Goal: Information Seeking & Learning: Find specific fact

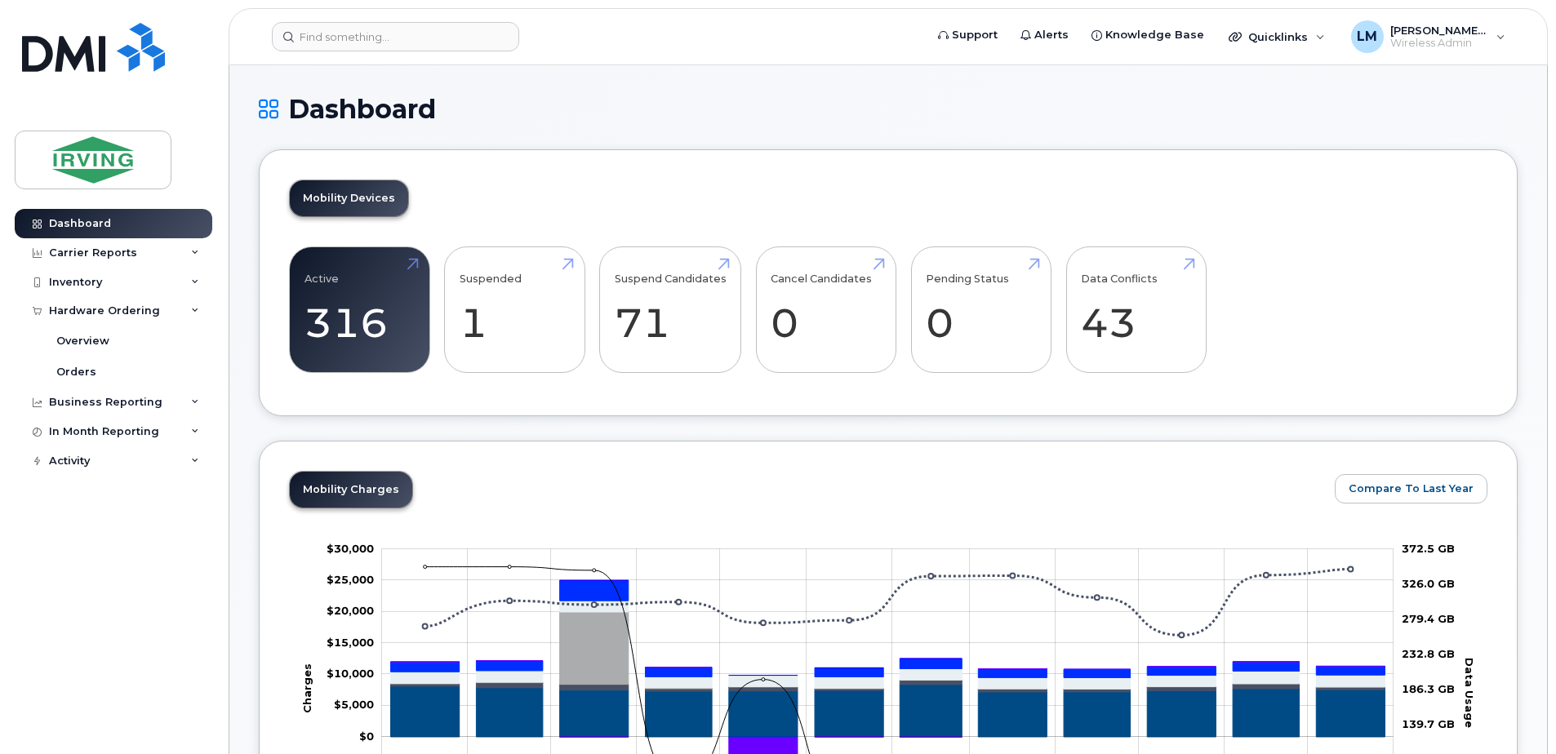
scroll to position [82, 0]
click at [107, 316] on div "Hardware Ordering" at bounding box center [104, 310] width 111 height 13
click at [102, 341] on div "Overview" at bounding box center [82, 341] width 53 height 15
click at [94, 349] on div "Overview" at bounding box center [82, 341] width 53 height 15
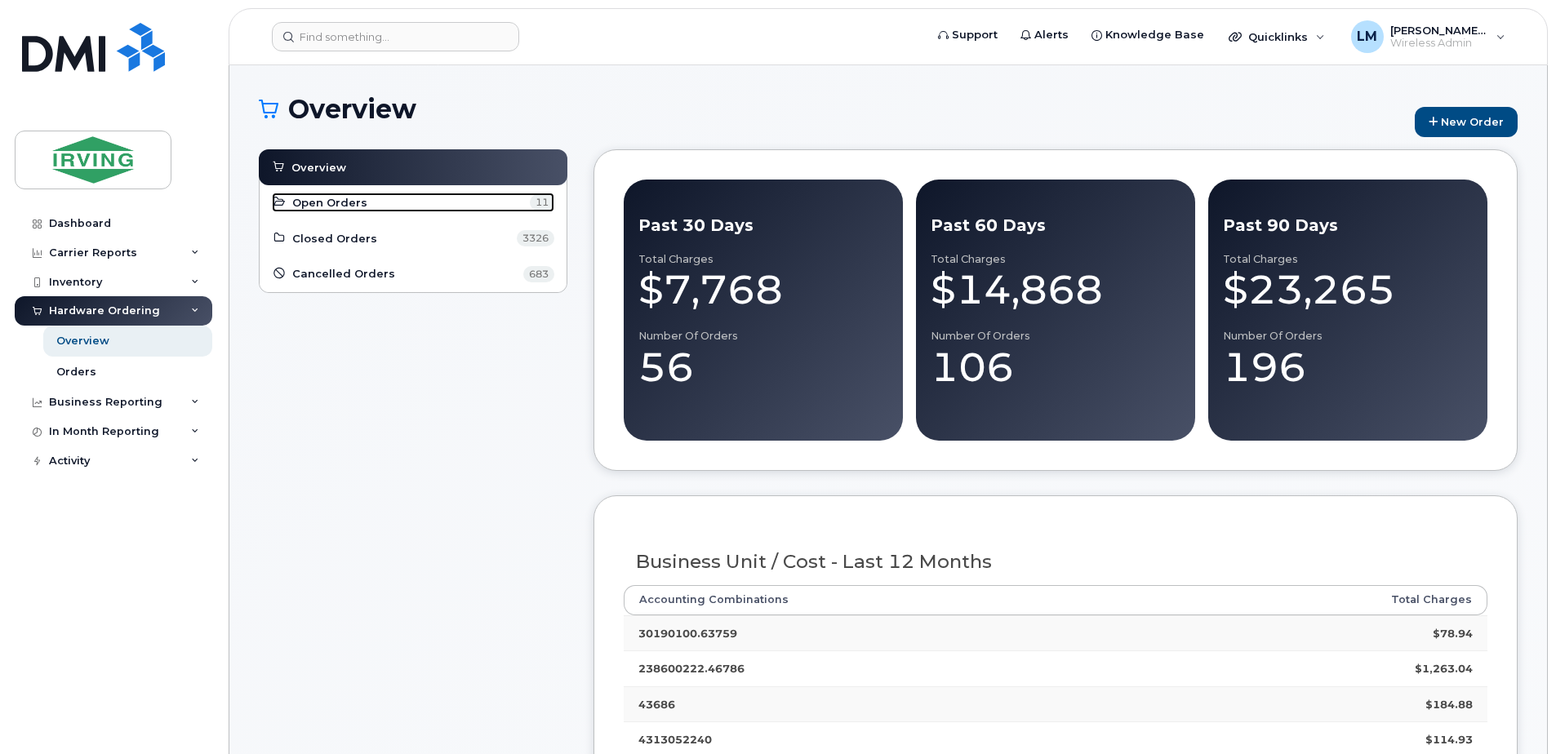
click at [345, 202] on span "Open Orders" at bounding box center [329, 203] width 75 height 16
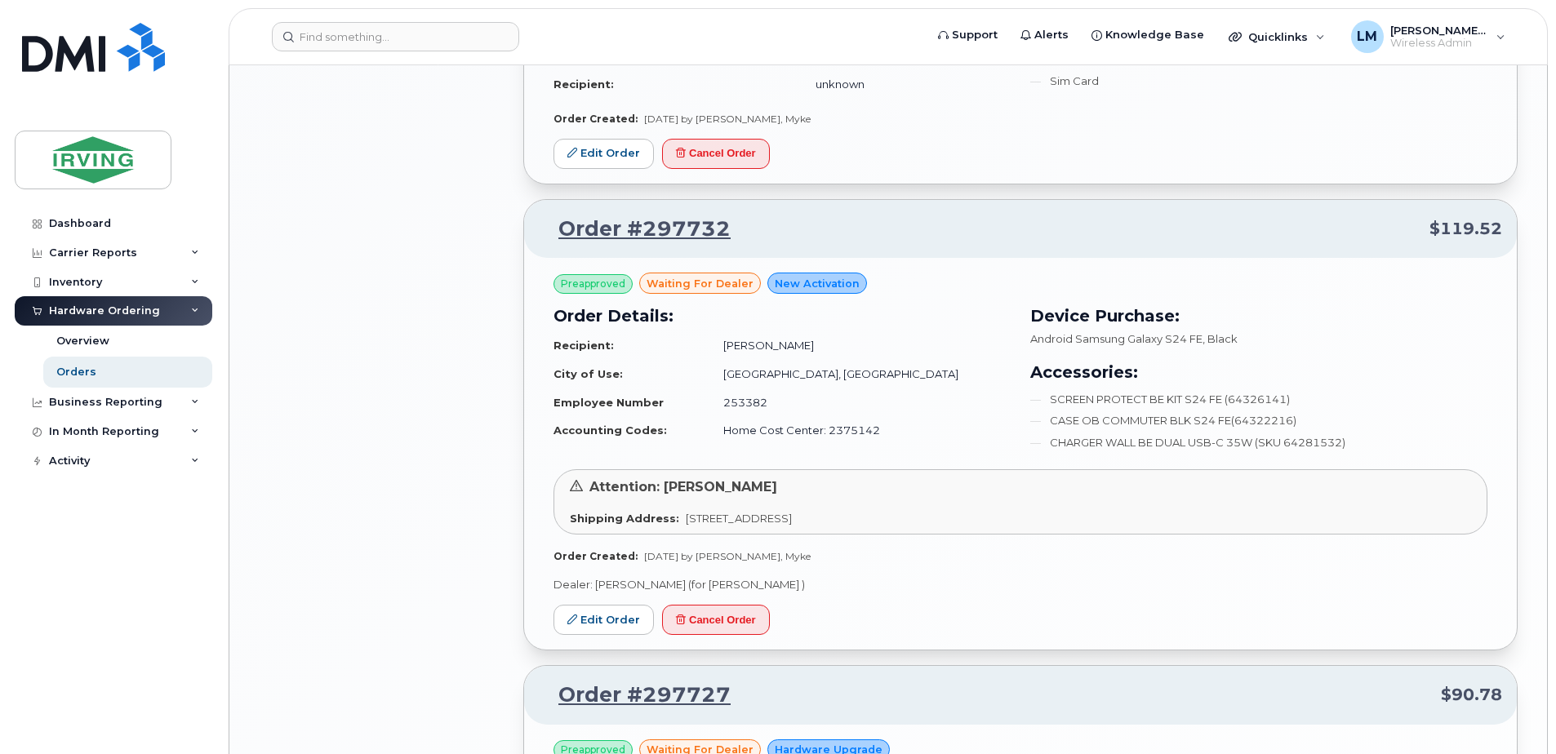
scroll to position [2041, 0]
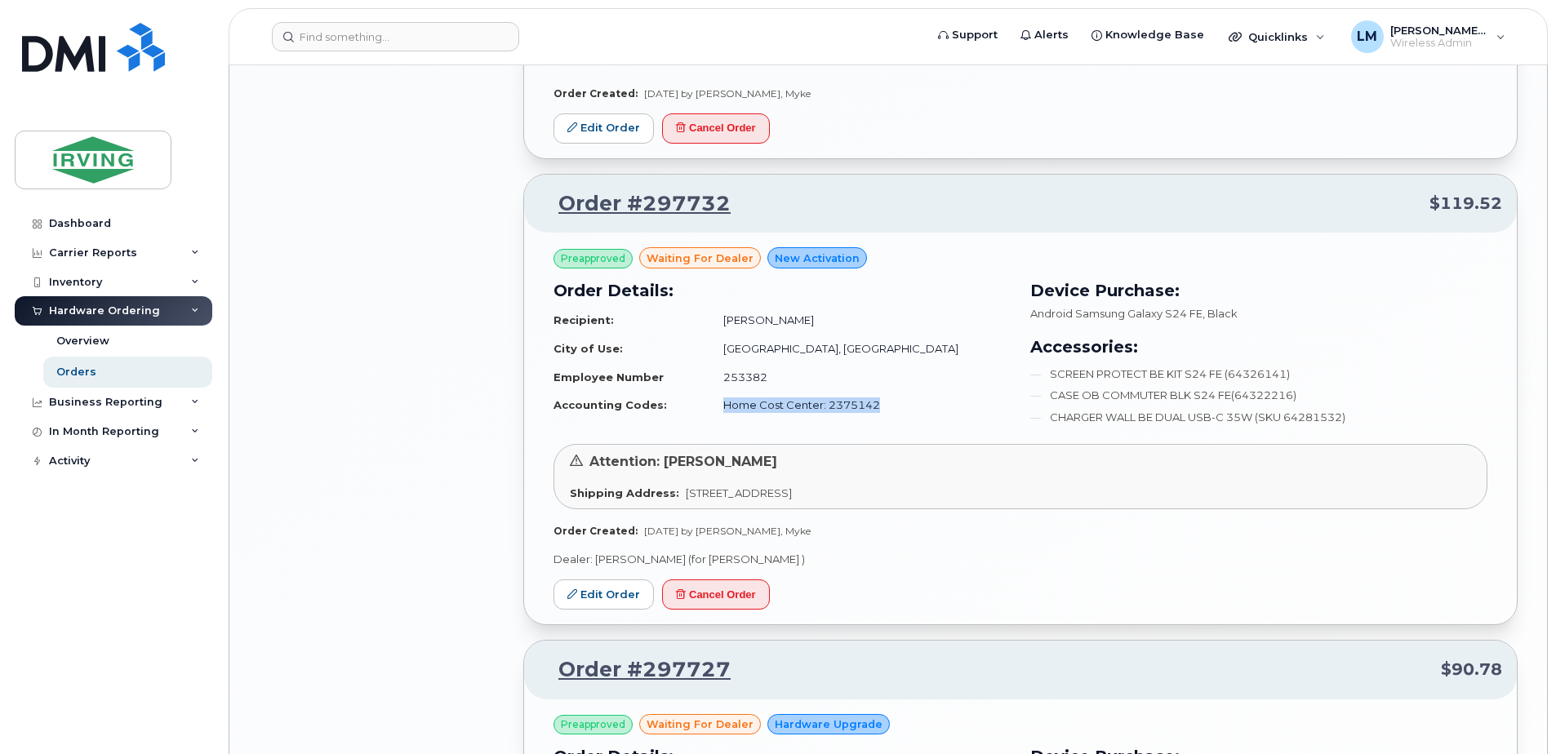
drag, startPoint x: 910, startPoint y: 402, endPoint x: 760, endPoint y: 401, distance: 150.2
click at [760, 401] on td "Home Cost Center: 2375142" at bounding box center [859, 405] width 302 height 29
copy td "Home Cost Center: 2375142"
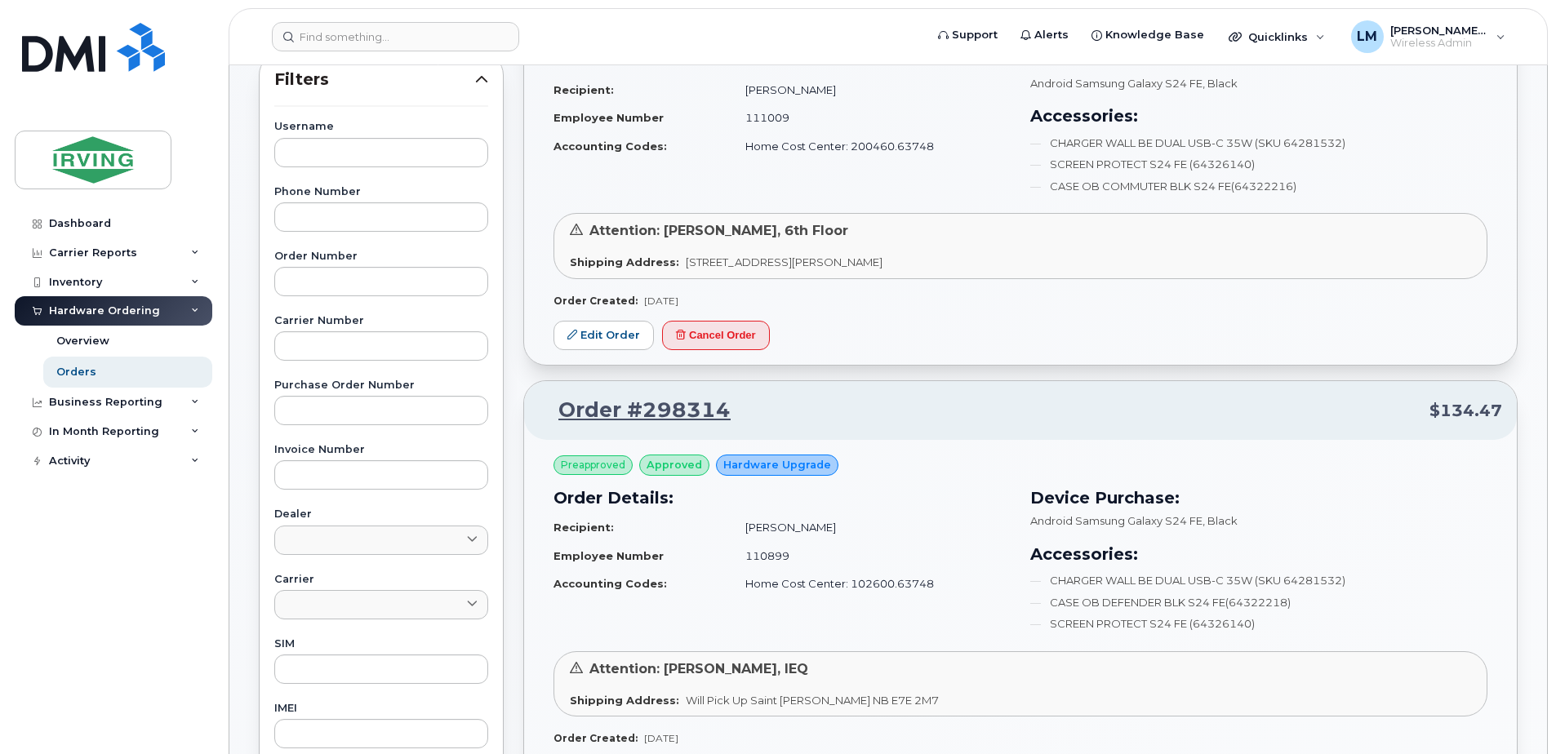
scroll to position [0, 0]
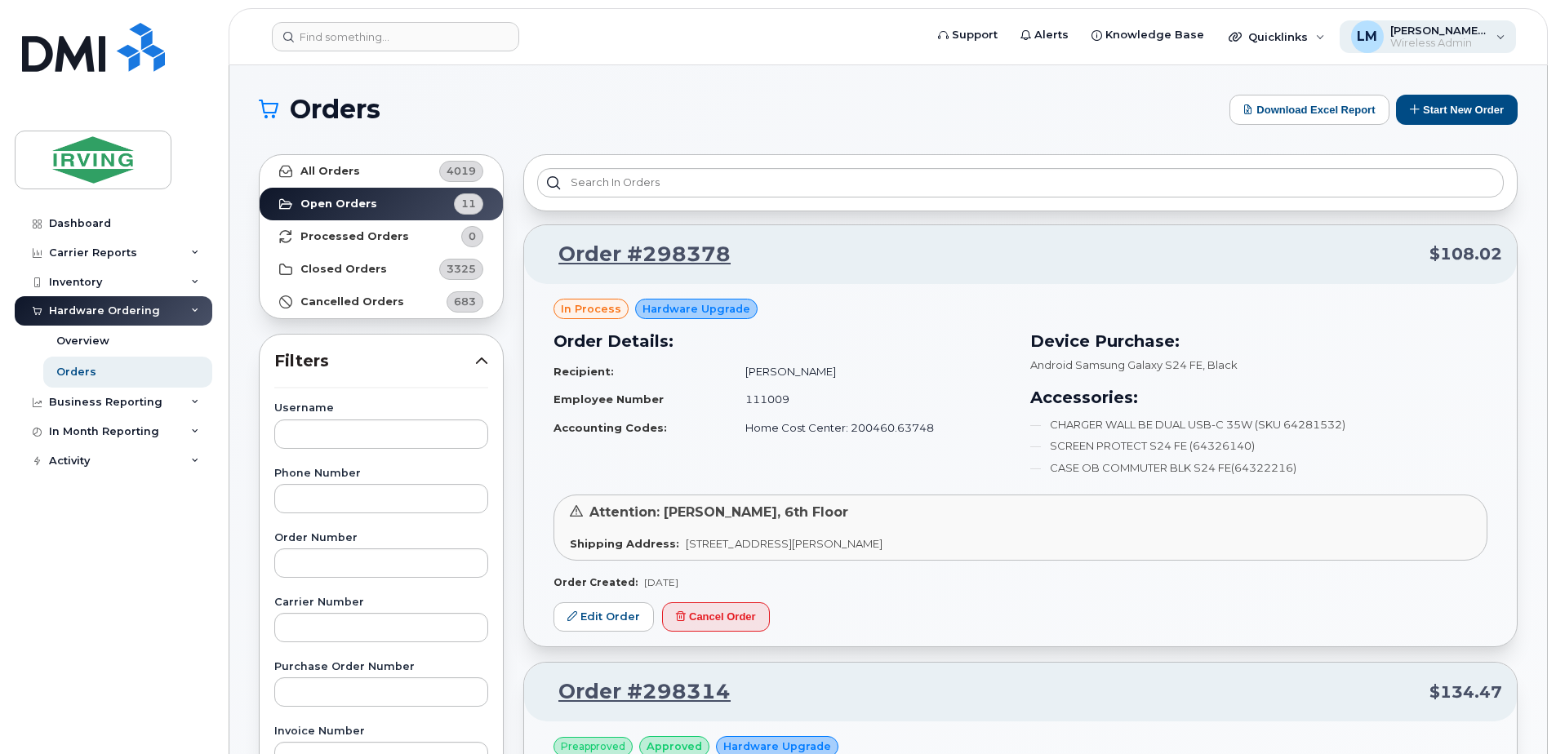
click at [1425, 20] on div "LM Leppard, Myke Wireless Admin" at bounding box center [1427, 36] width 177 height 33
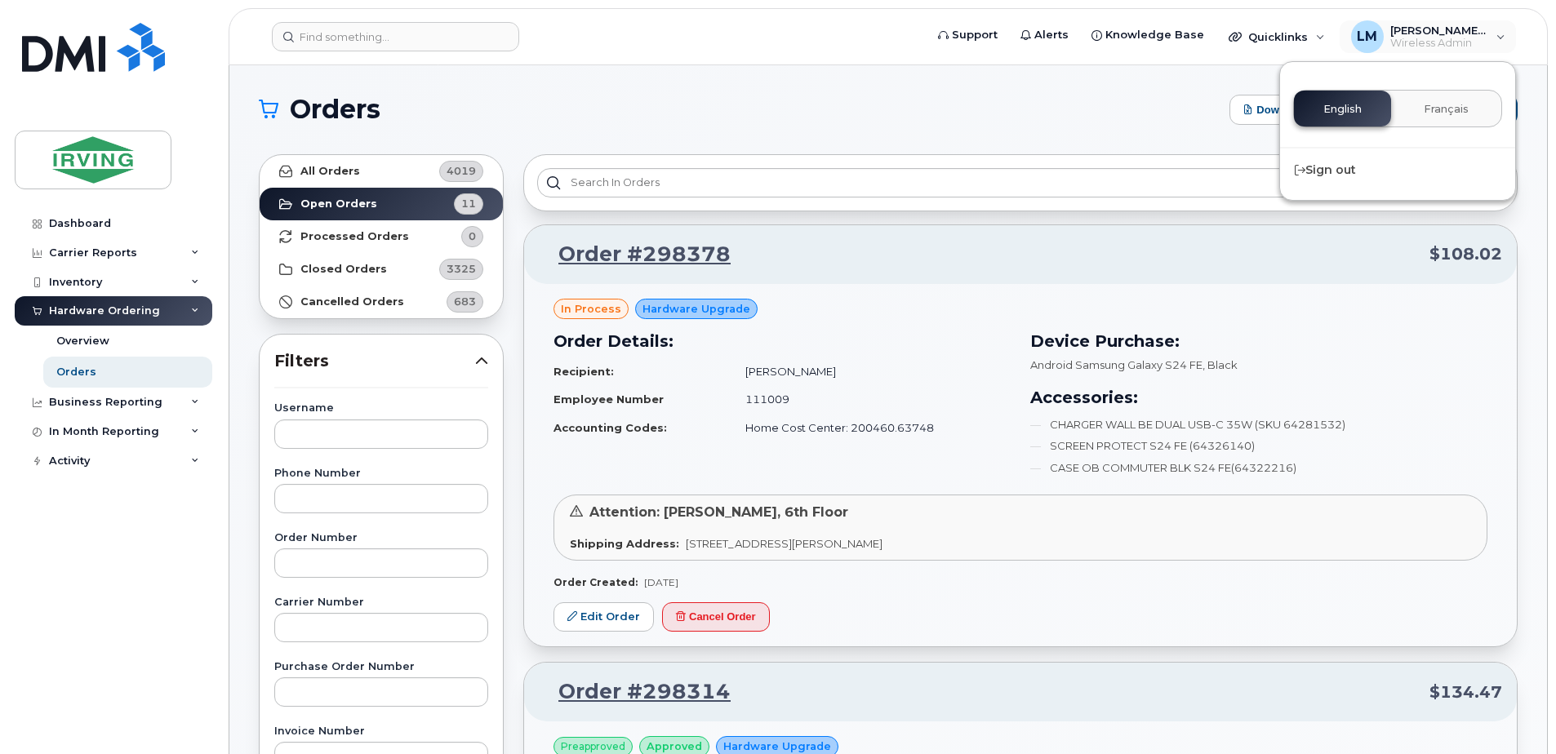
click at [1053, 117] on h1 "Orders" at bounding box center [740, 109] width 962 height 26
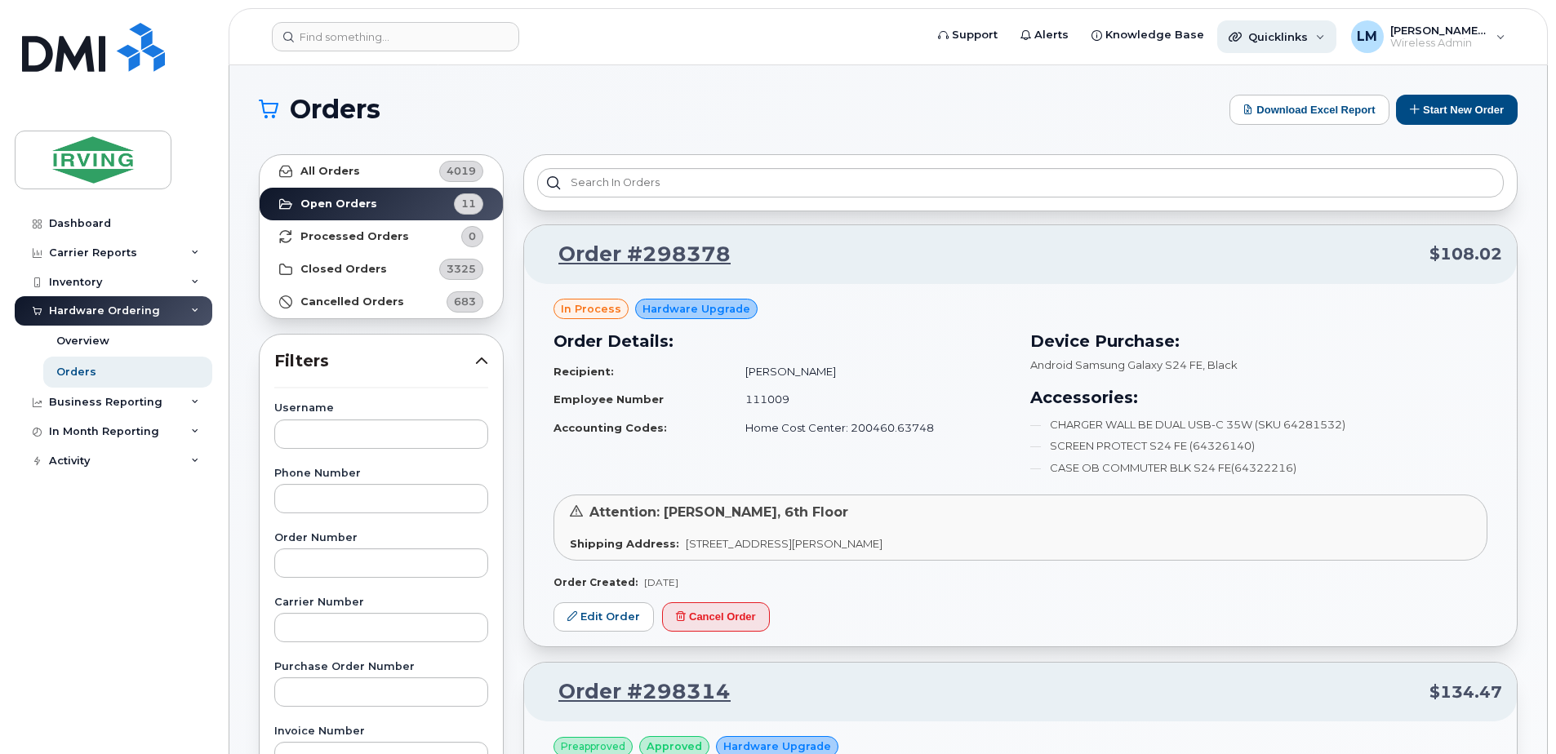
click at [1268, 31] on span "Quicklinks" at bounding box center [1278, 36] width 60 height 13
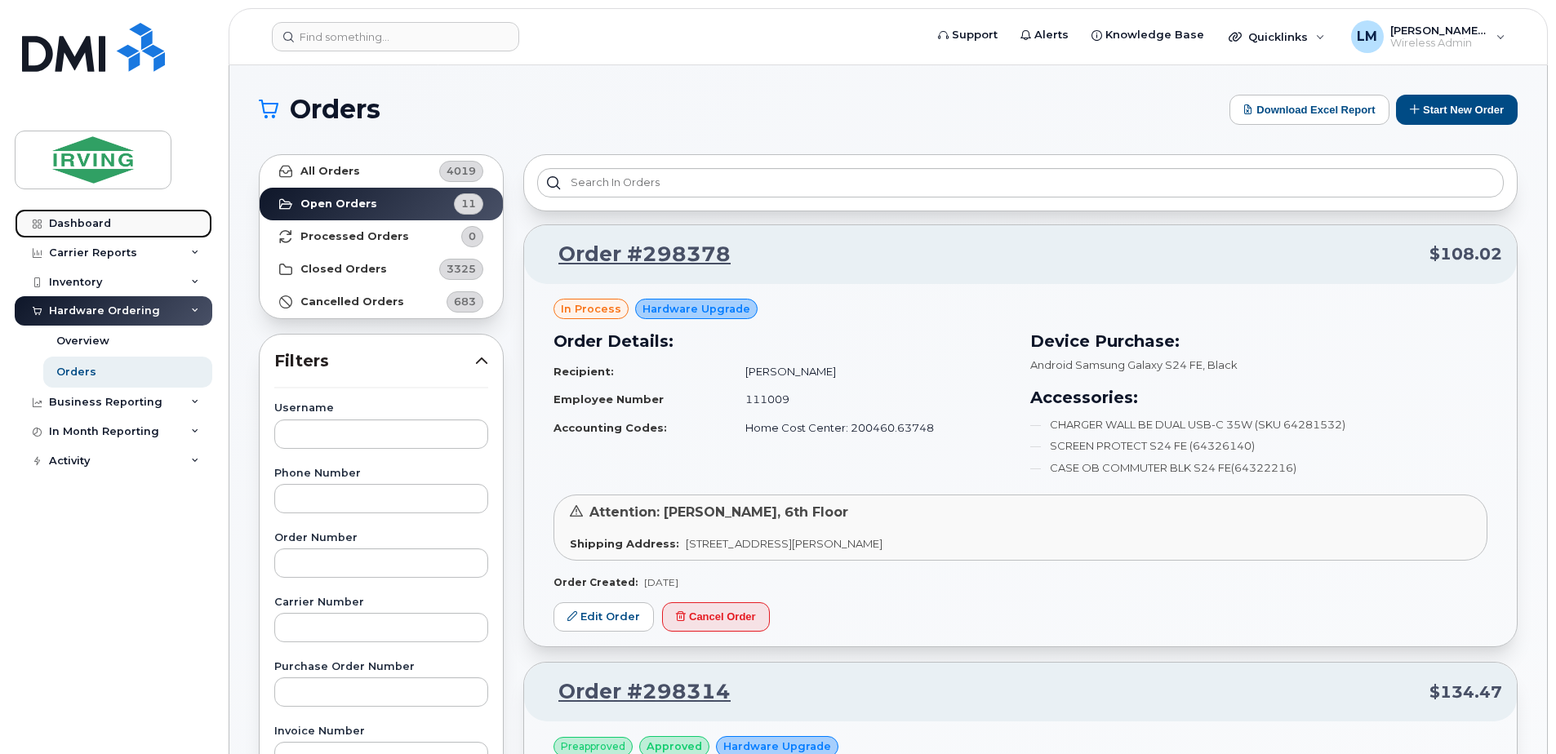
click at [106, 226] on div "Dashboard" at bounding box center [80, 223] width 62 height 13
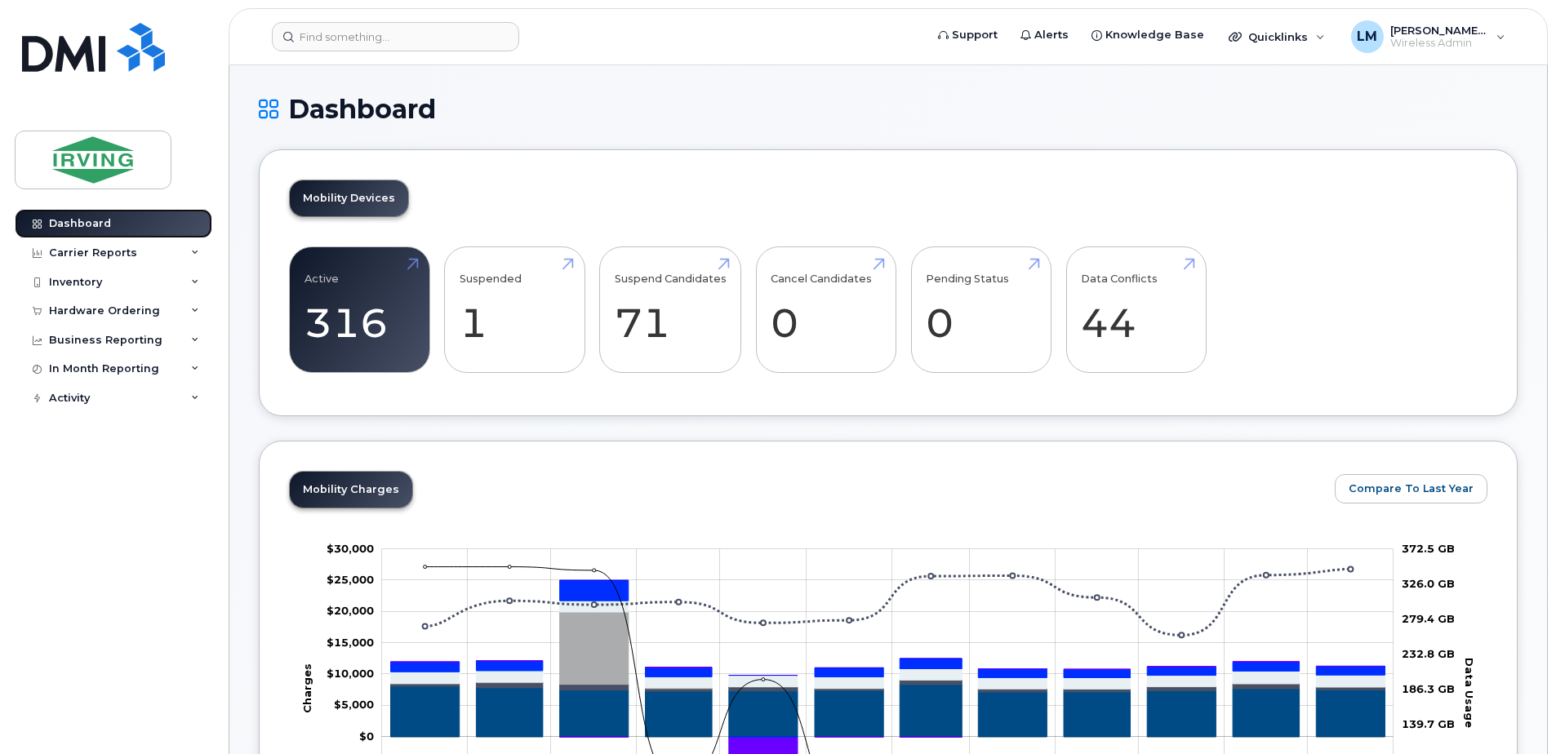
click at [89, 237] on link "Dashboard" at bounding box center [114, 223] width 198 height 29
click at [153, 340] on div "Business Reporting" at bounding box center [105, 340] width 113 height 13
click at [125, 366] on div "Business Unit Reports" at bounding box center [119, 369] width 127 height 15
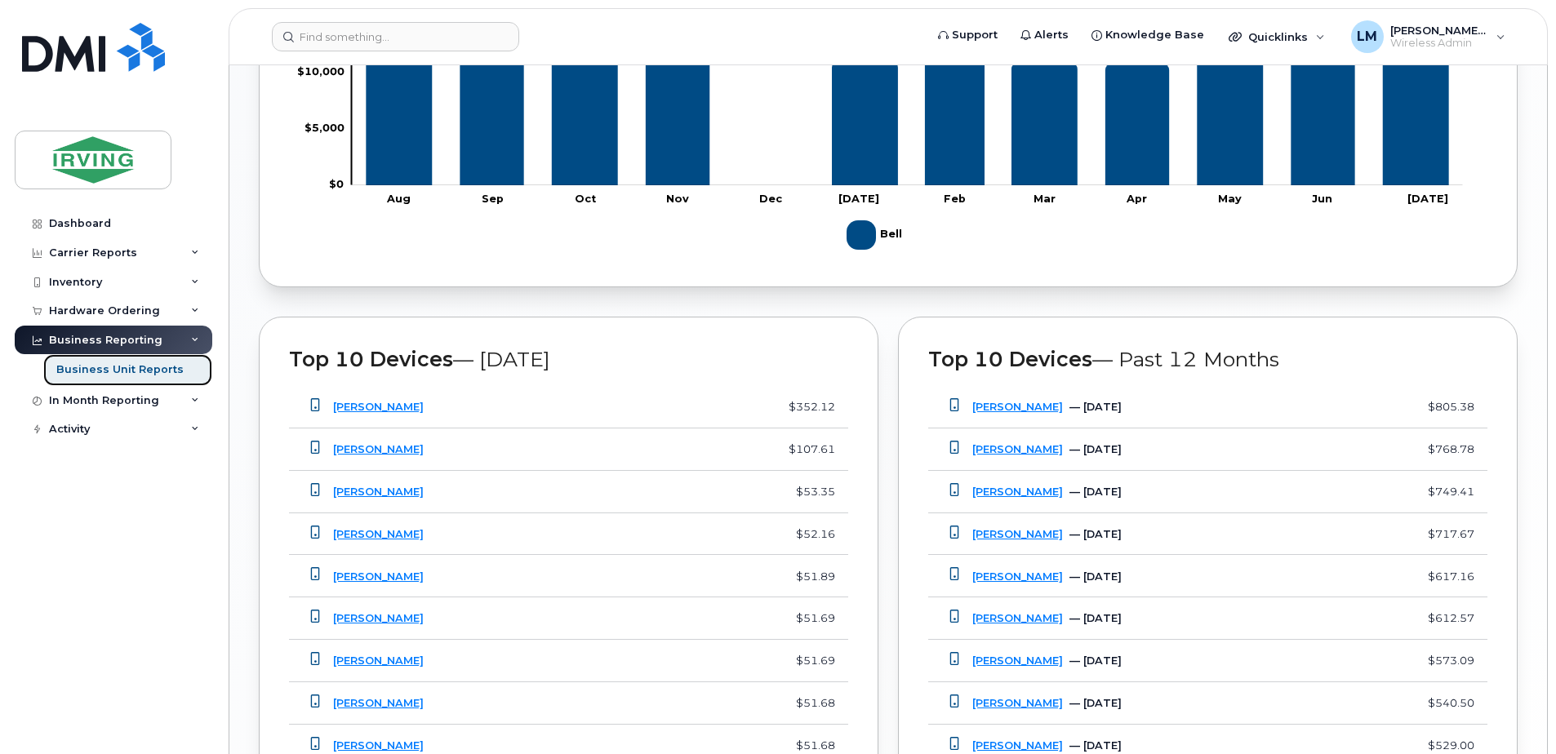
scroll to position [1253, 0]
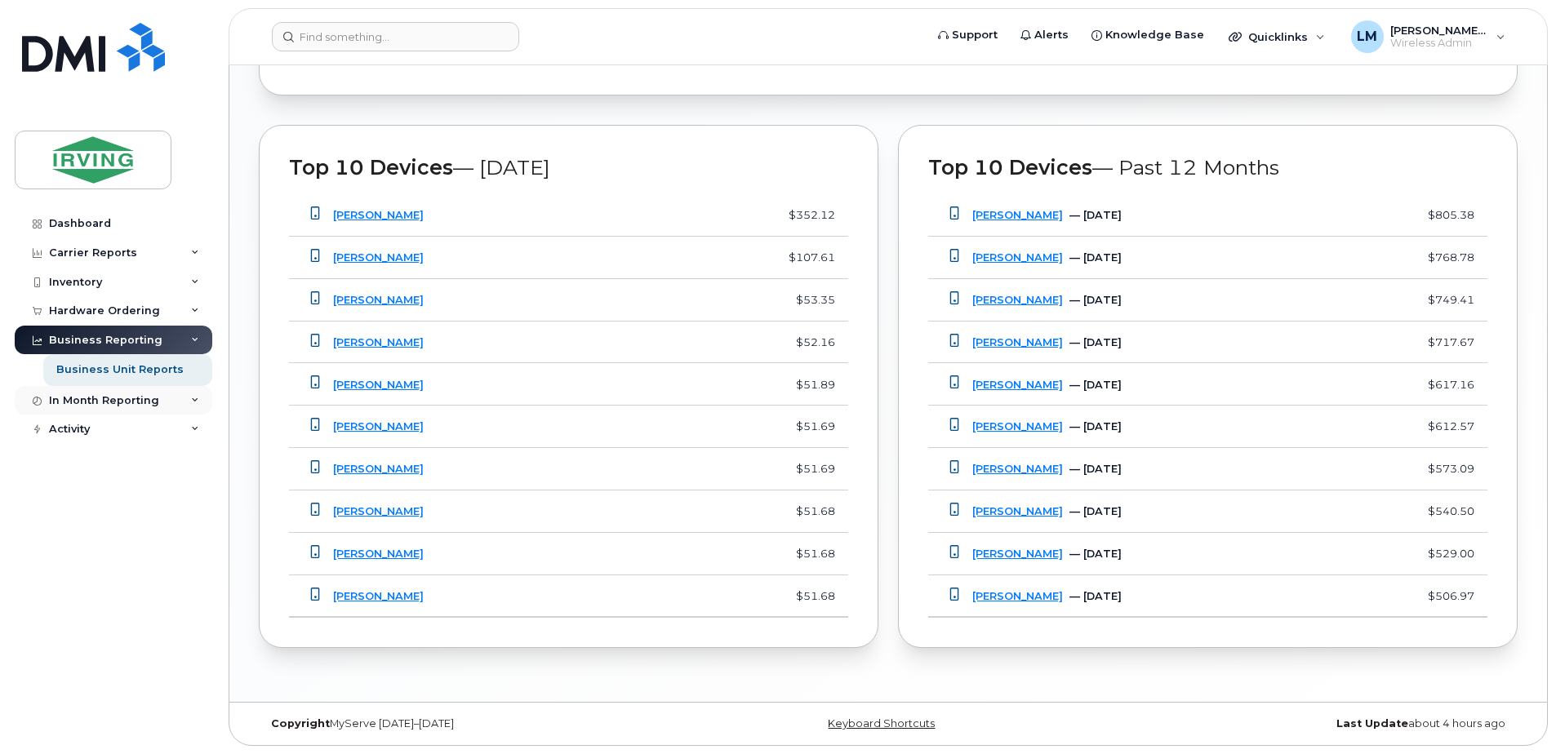
click at [134, 394] on div "In Month Reporting" at bounding box center [104, 400] width 110 height 13
click at [194, 495] on icon at bounding box center [195, 492] width 8 height 8
click at [198, 255] on icon at bounding box center [195, 253] width 8 height 8
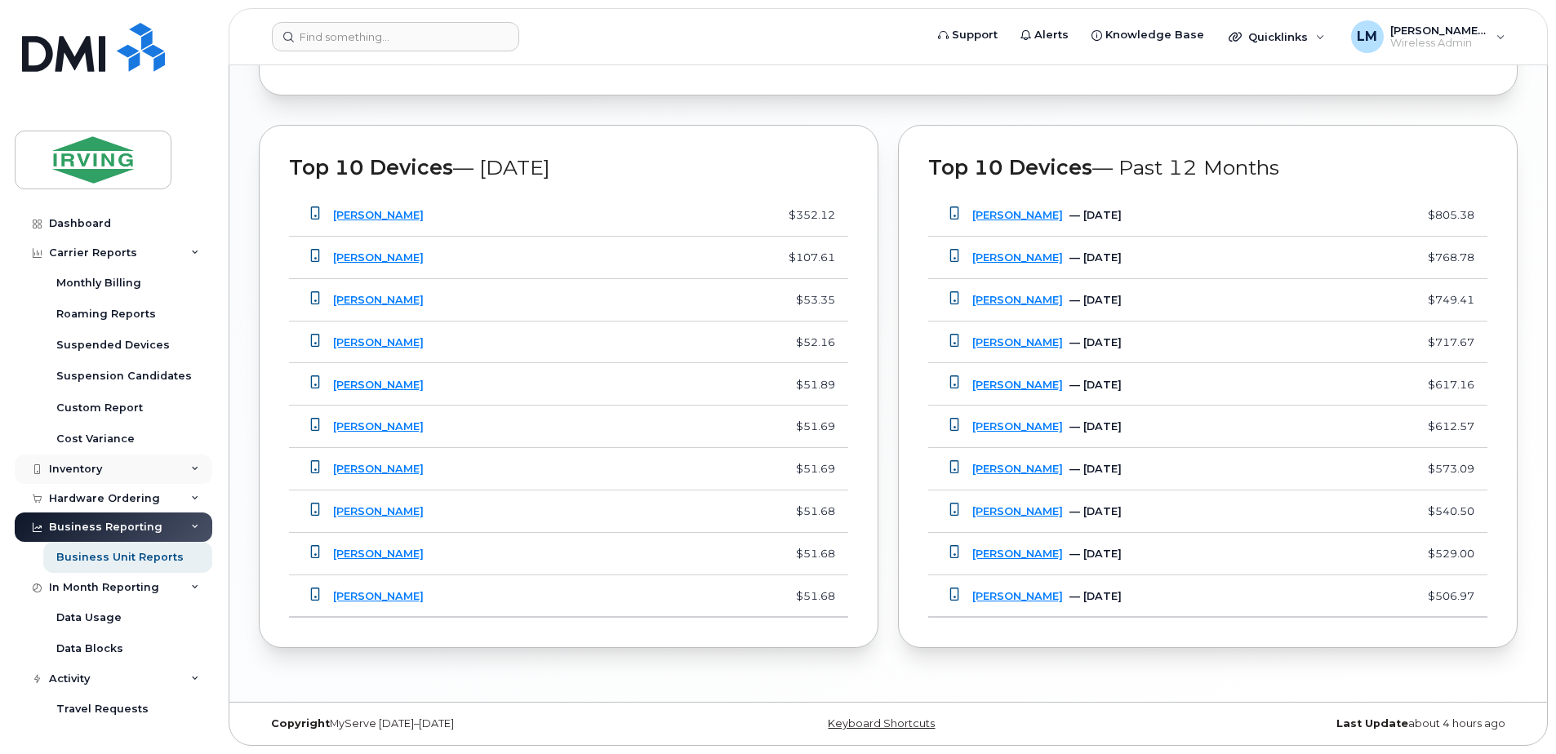
click at [193, 469] on icon at bounding box center [195, 469] width 8 height 8
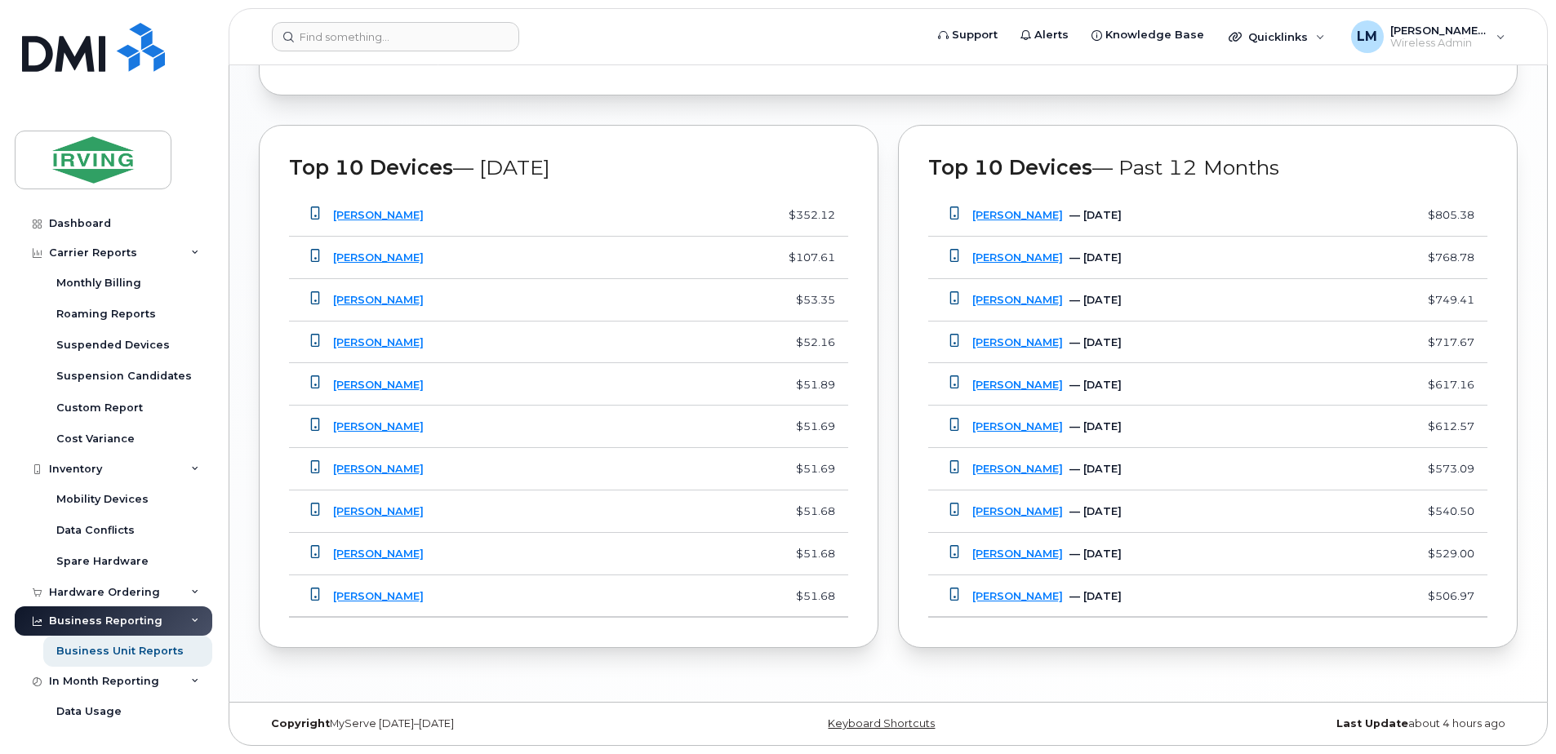
scroll to position [926, 0]
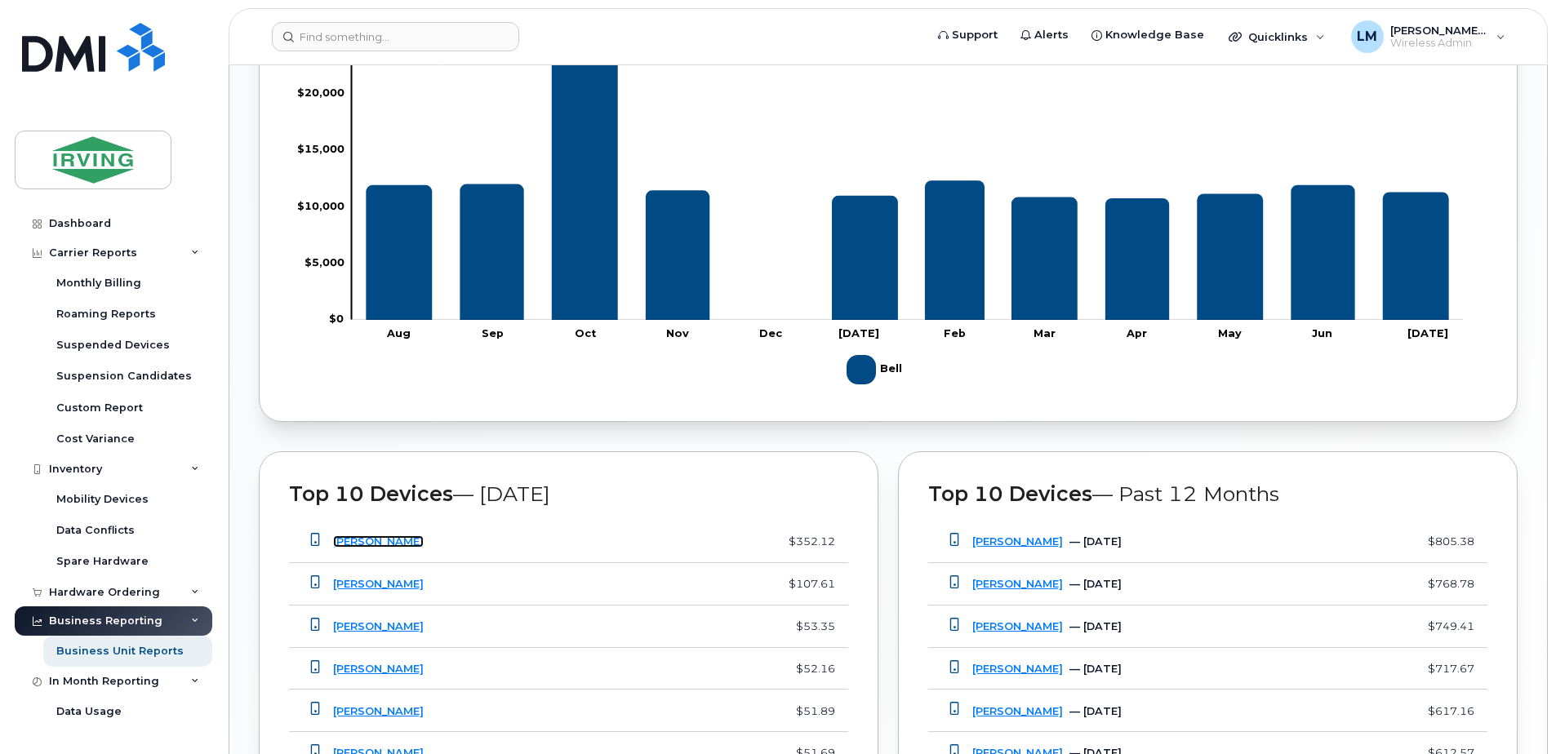
click at [384, 544] on link "[PERSON_NAME]" at bounding box center [378, 541] width 91 height 12
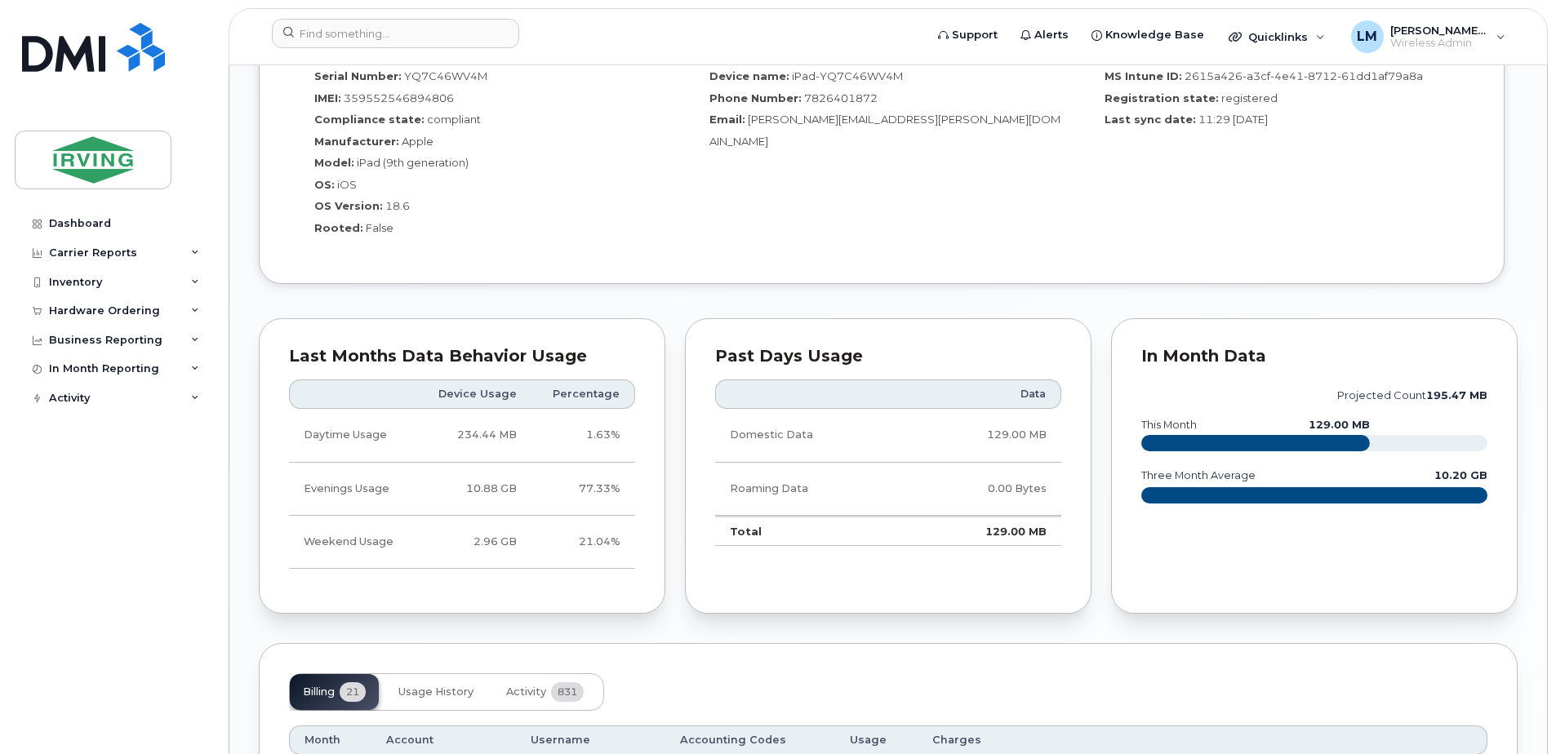
scroll to position [1632, 0]
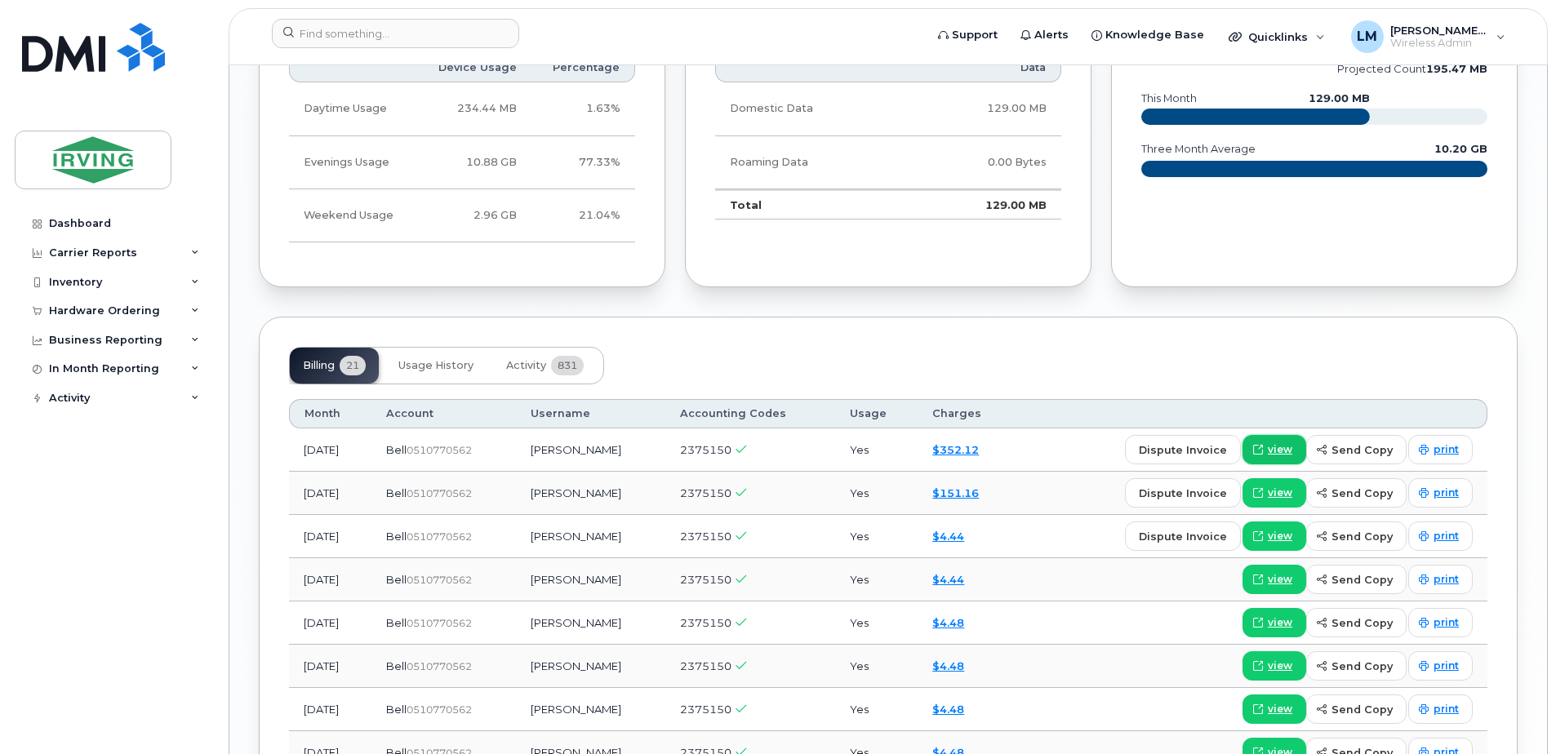
click at [1273, 442] on span "view" at bounding box center [1280, 449] width 24 height 15
click at [64, 217] on link "Dashboard" at bounding box center [114, 223] width 198 height 29
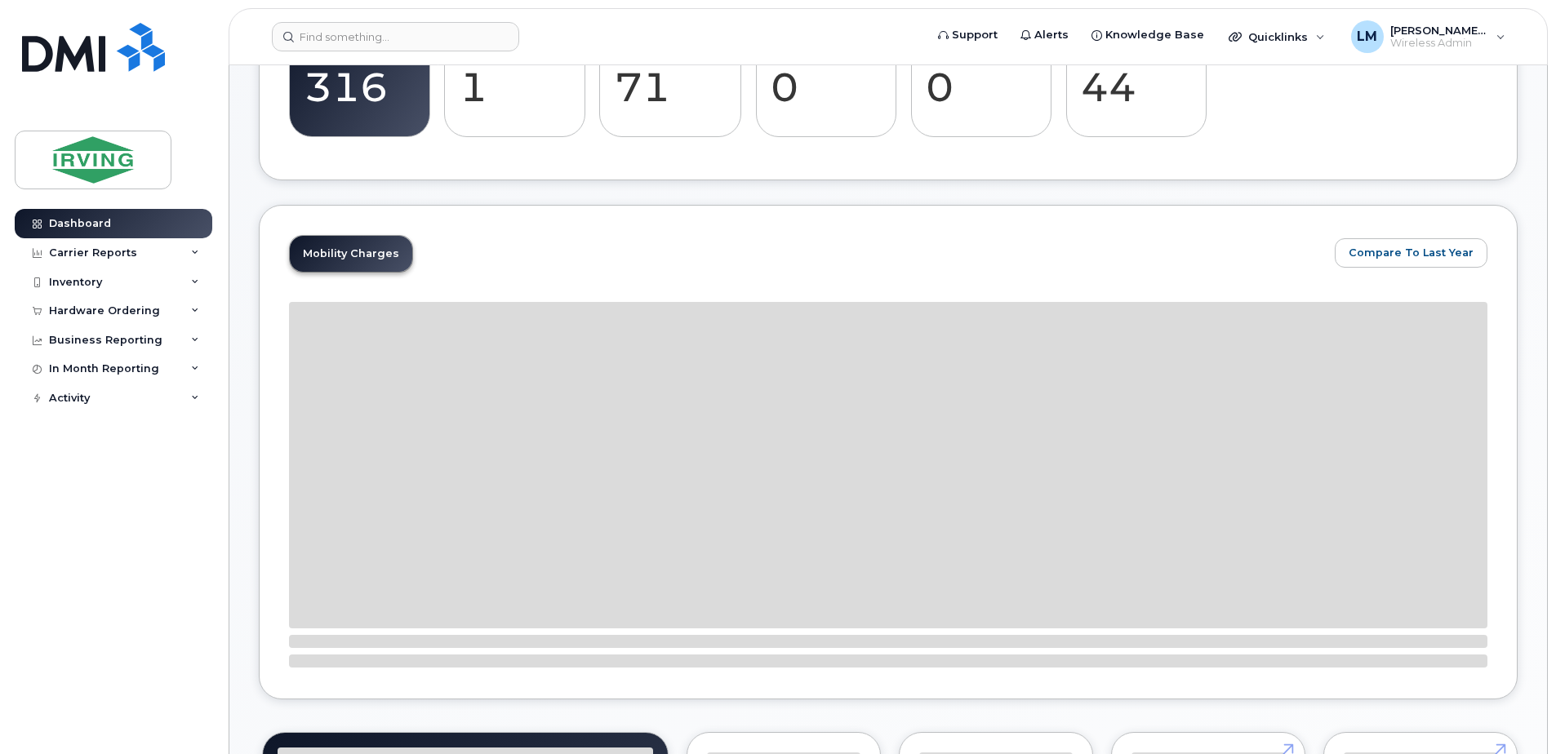
scroll to position [245, 0]
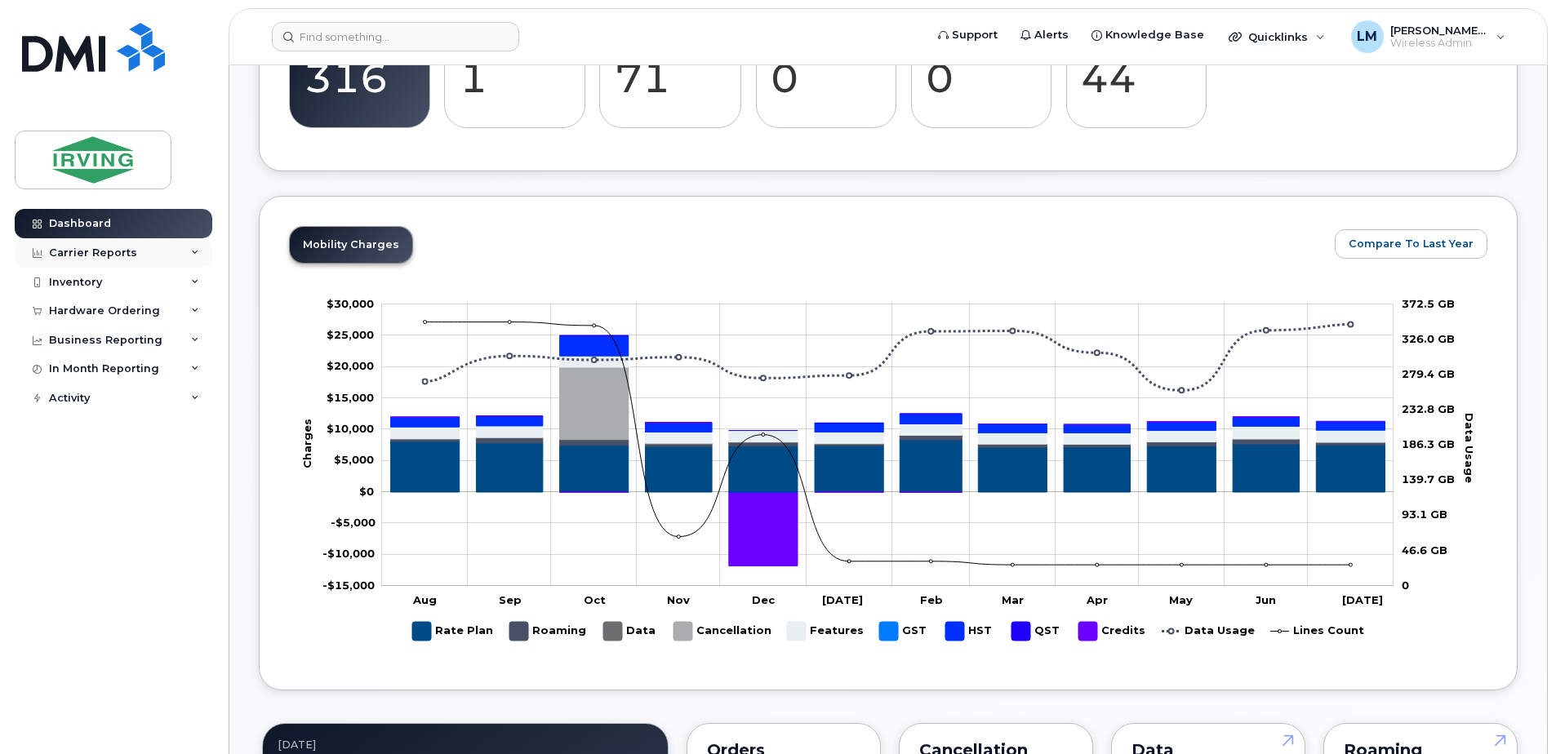
click at [122, 255] on div "Carrier Reports" at bounding box center [93, 253] width 88 height 13
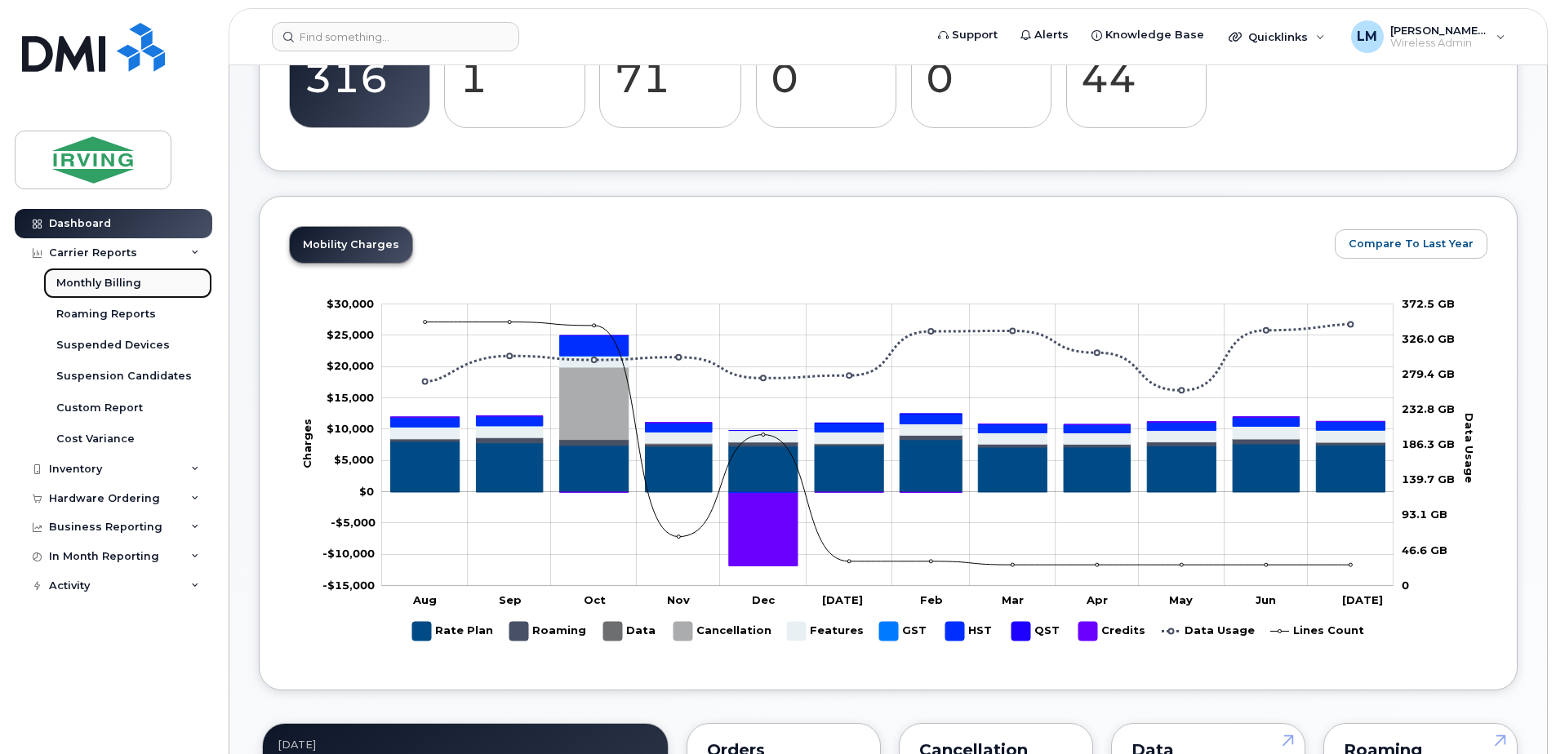
click at [100, 291] on link "Monthly Billing" at bounding box center [127, 283] width 169 height 31
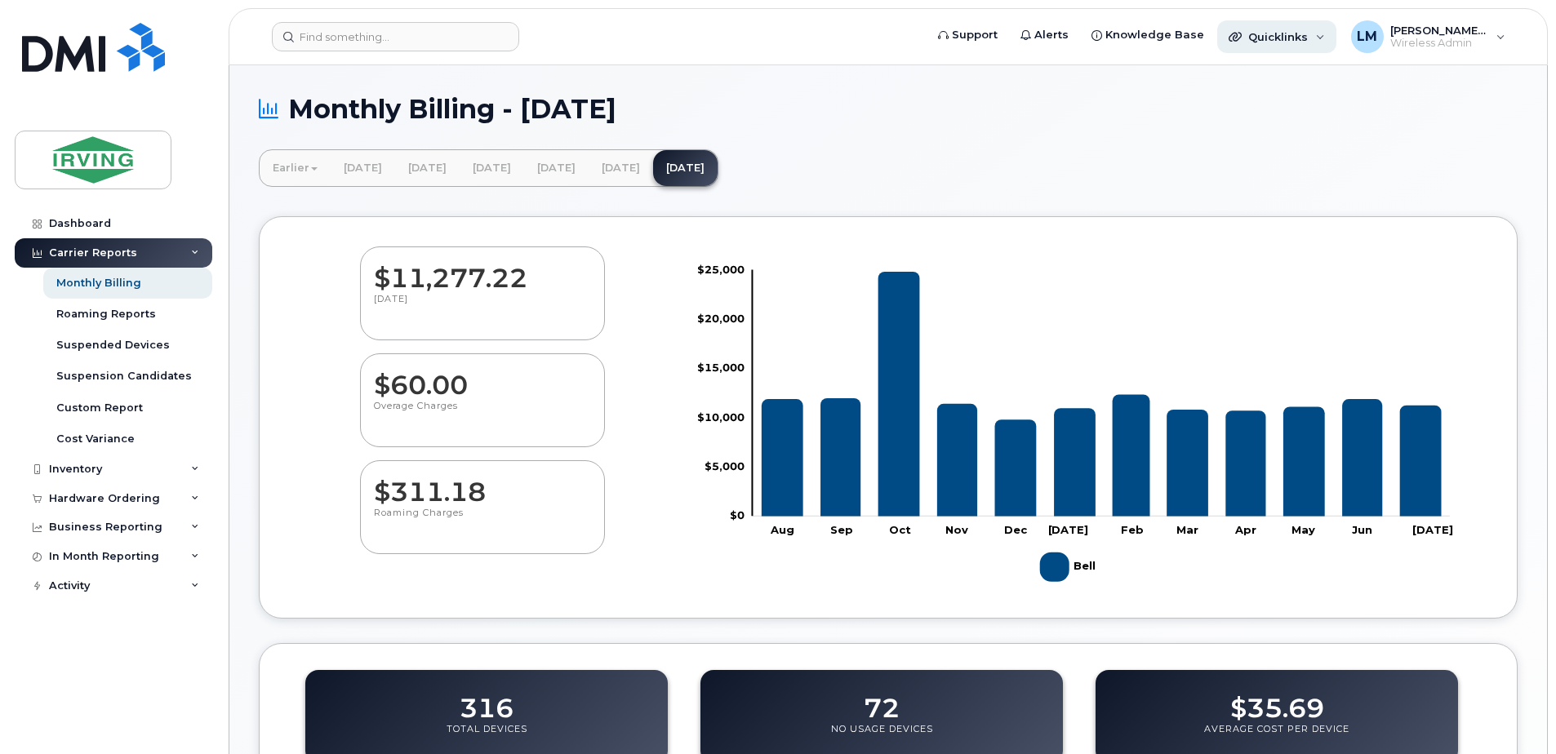
click at [1333, 42] on div "Quicklinks" at bounding box center [1276, 36] width 119 height 33
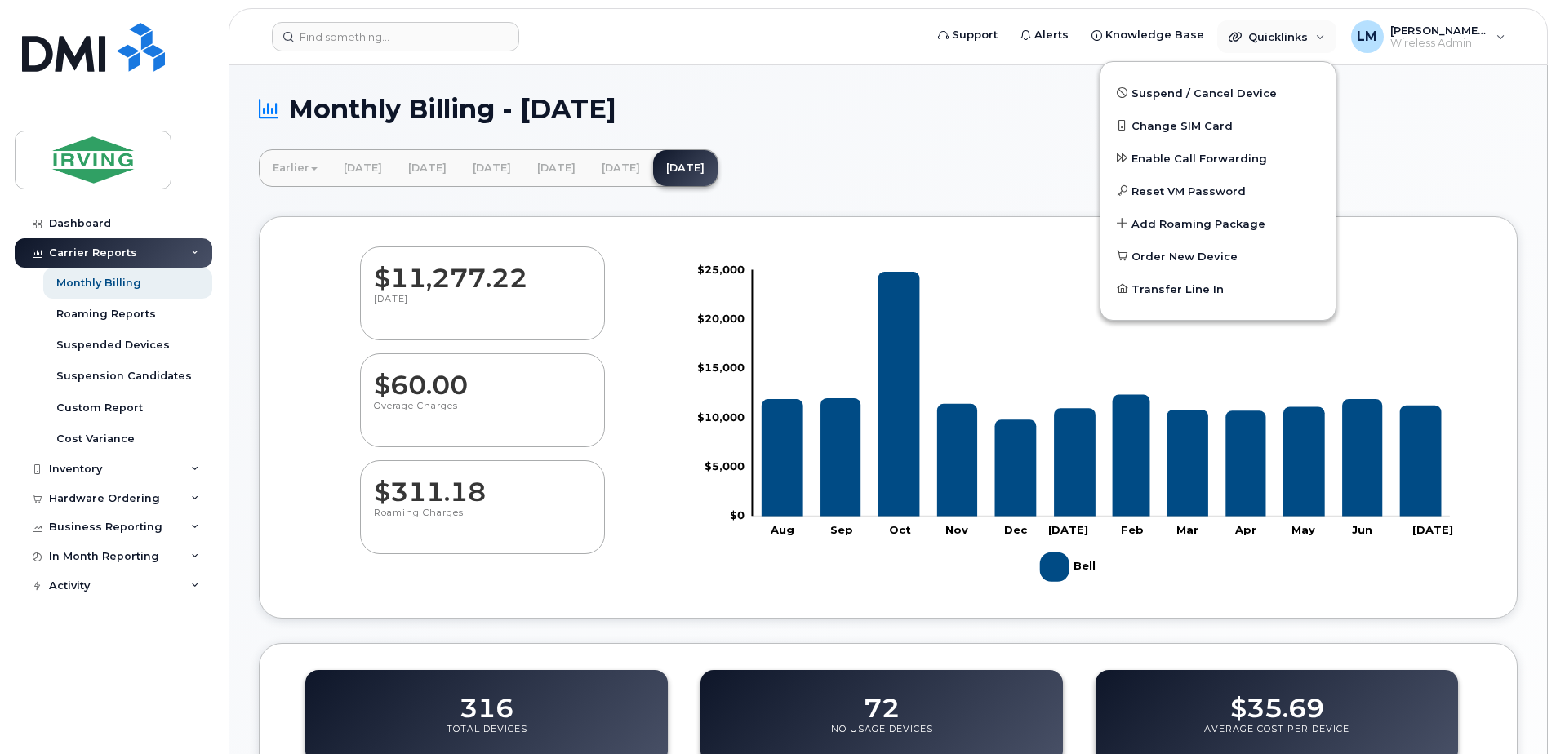
click at [1403, 135] on div "Monthly Billing - July 2025" at bounding box center [888, 122] width 1259 height 55
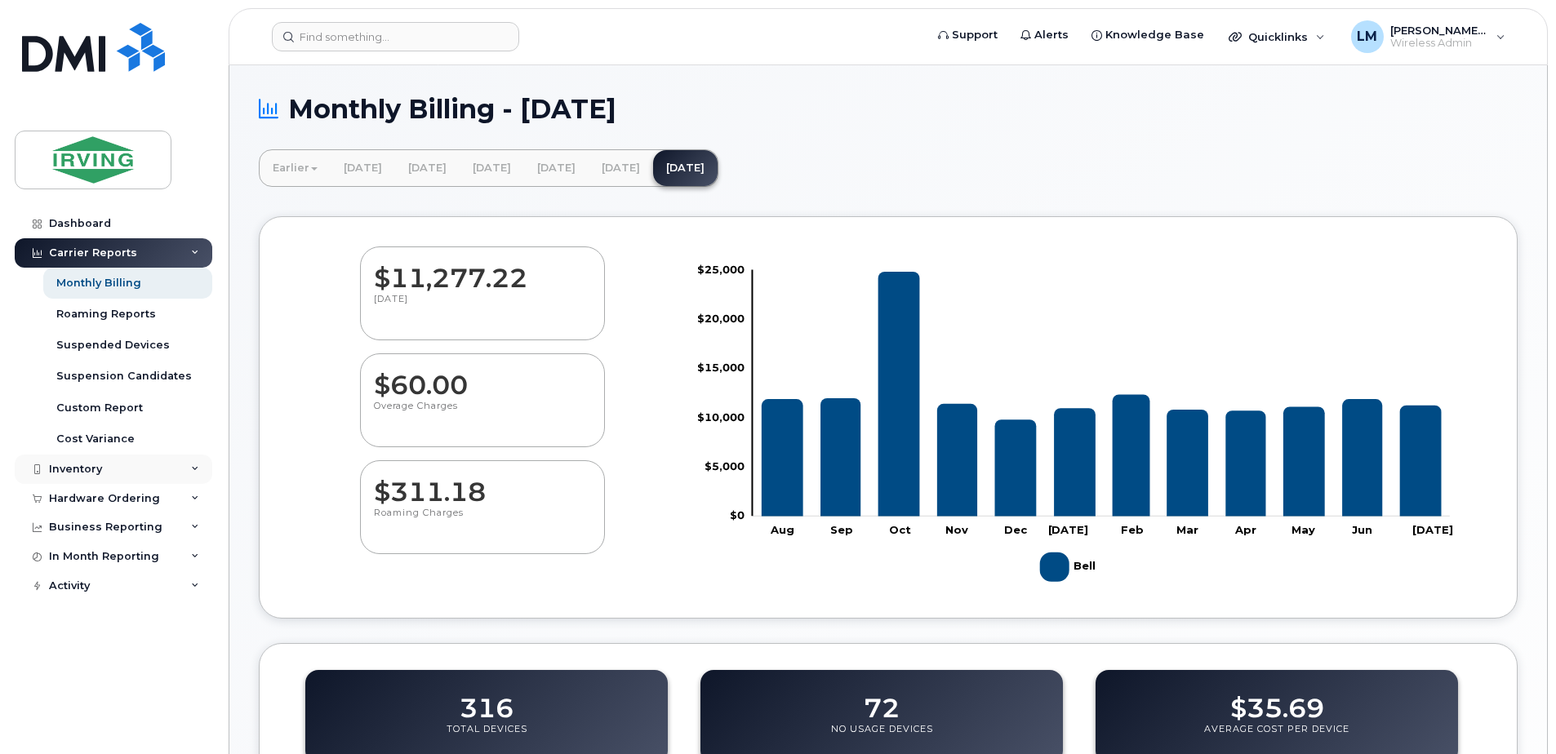
click at [94, 469] on div "Inventory" at bounding box center [75, 469] width 53 height 13
click at [139, 578] on div "Hardware Ordering" at bounding box center [114, 592] width 198 height 29
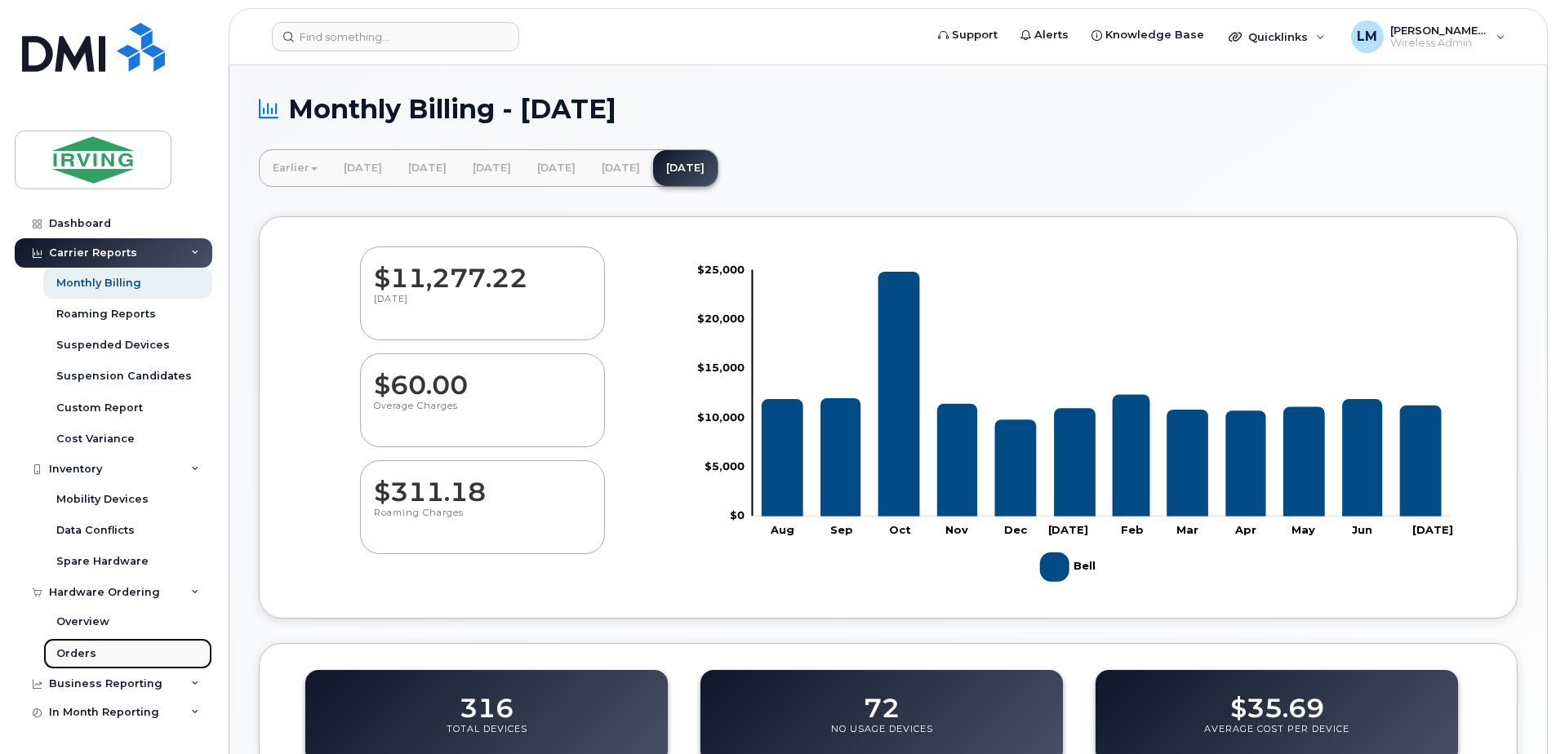
click at [88, 657] on div "Orders" at bounding box center [76, 653] width 40 height 15
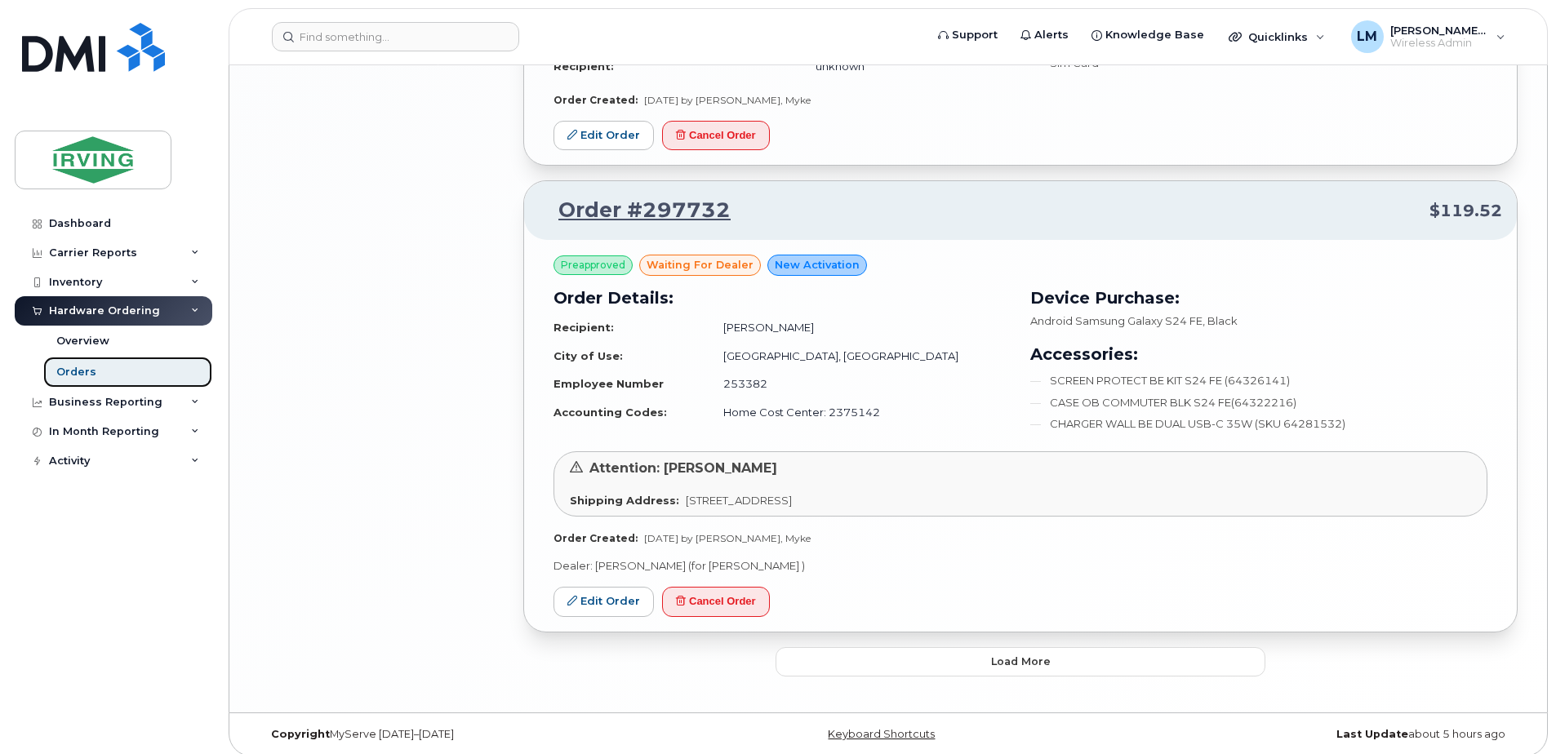
scroll to position [2852, 0]
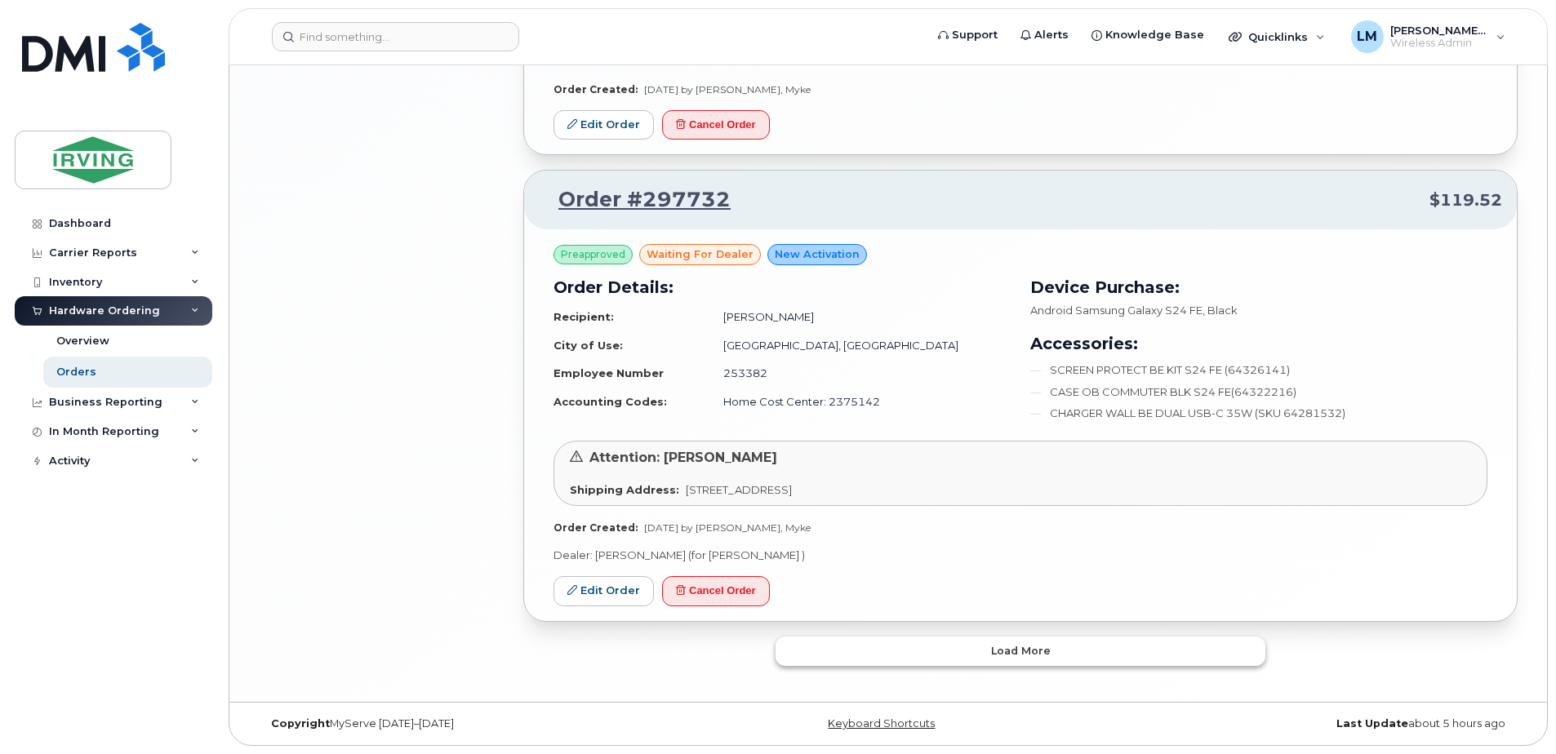
click at [1055, 650] on button "Load more" at bounding box center [1020, 651] width 490 height 29
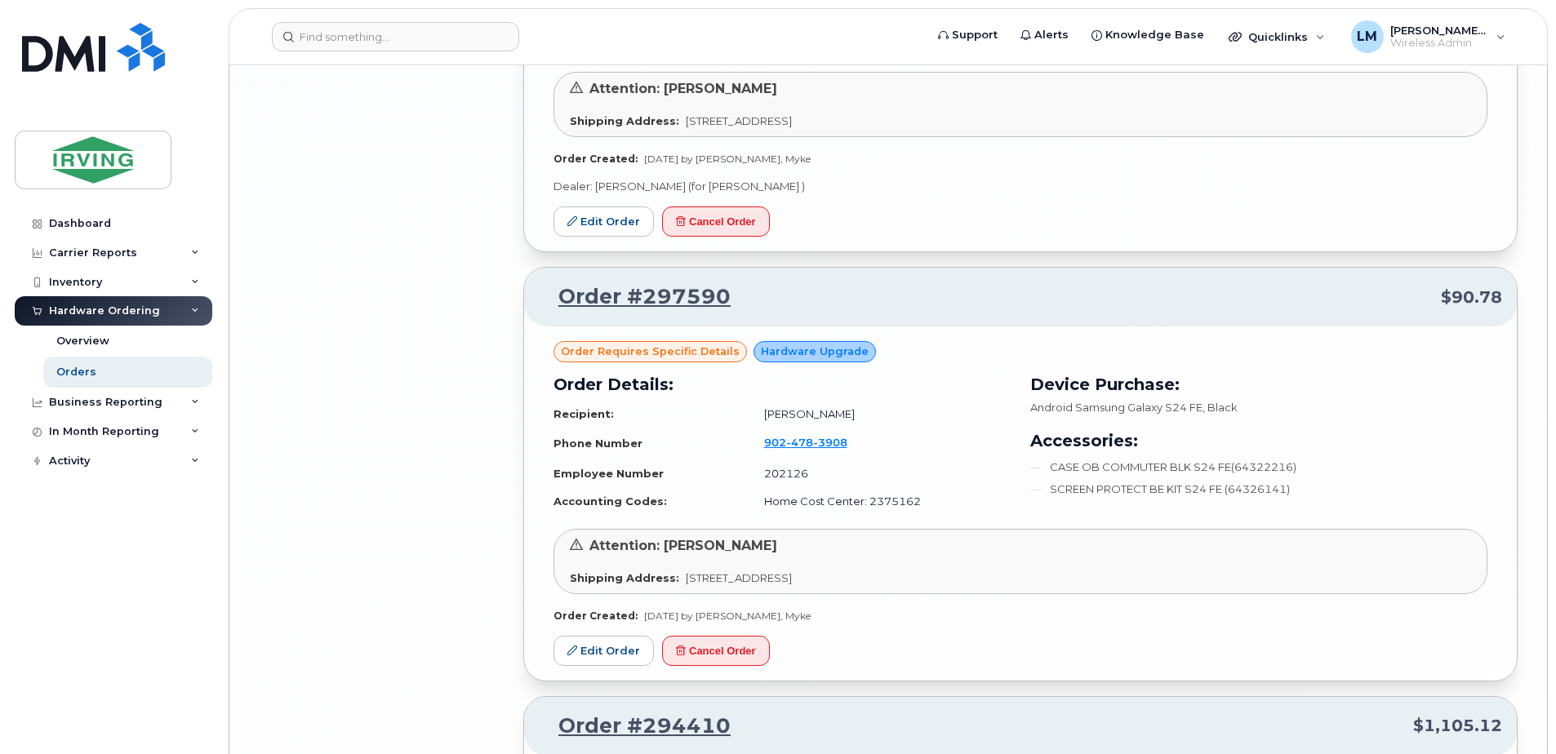
scroll to position [4284, 0]
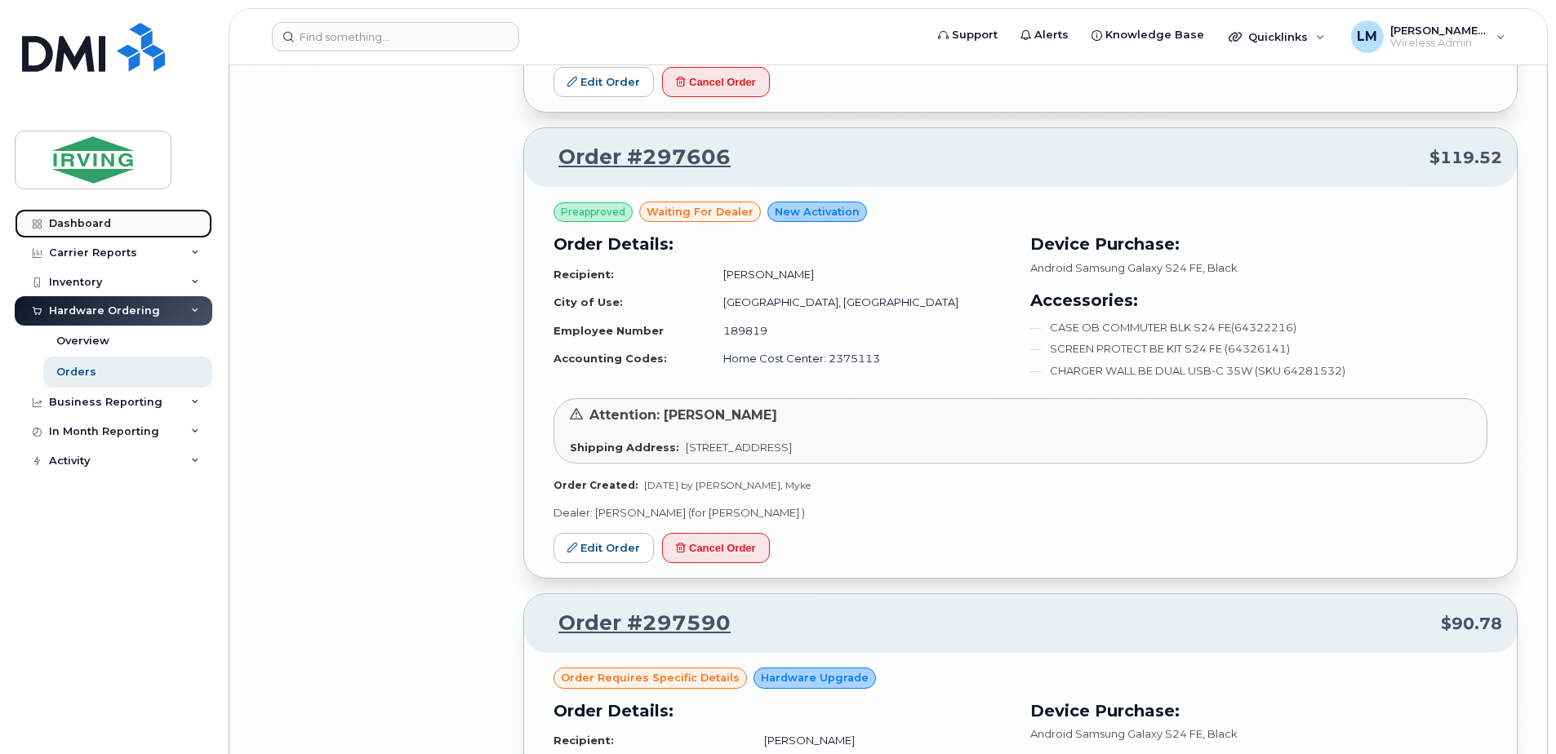
click at [68, 224] on div "Dashboard" at bounding box center [80, 223] width 62 height 13
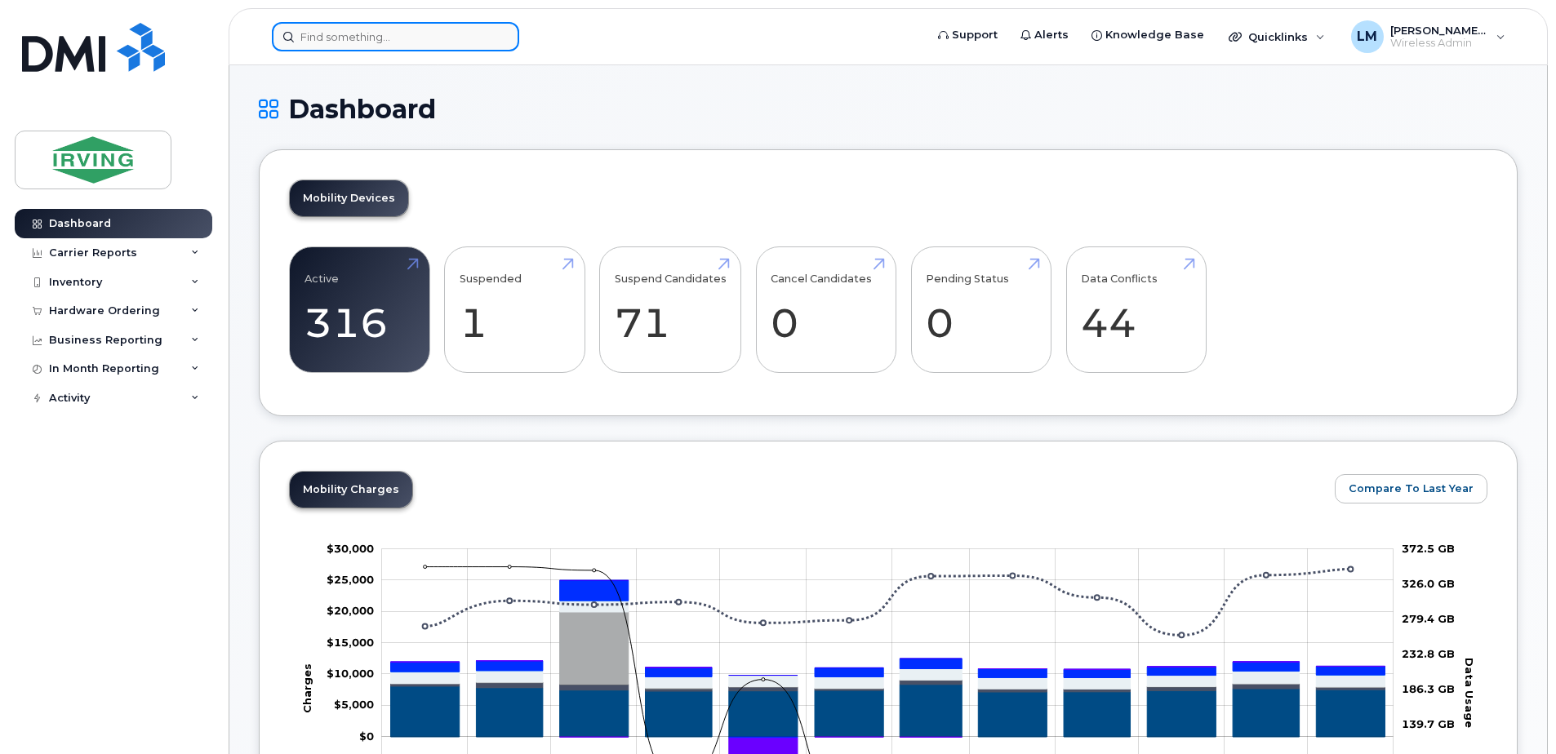
click at [415, 42] on input at bounding box center [395, 36] width 247 height 29
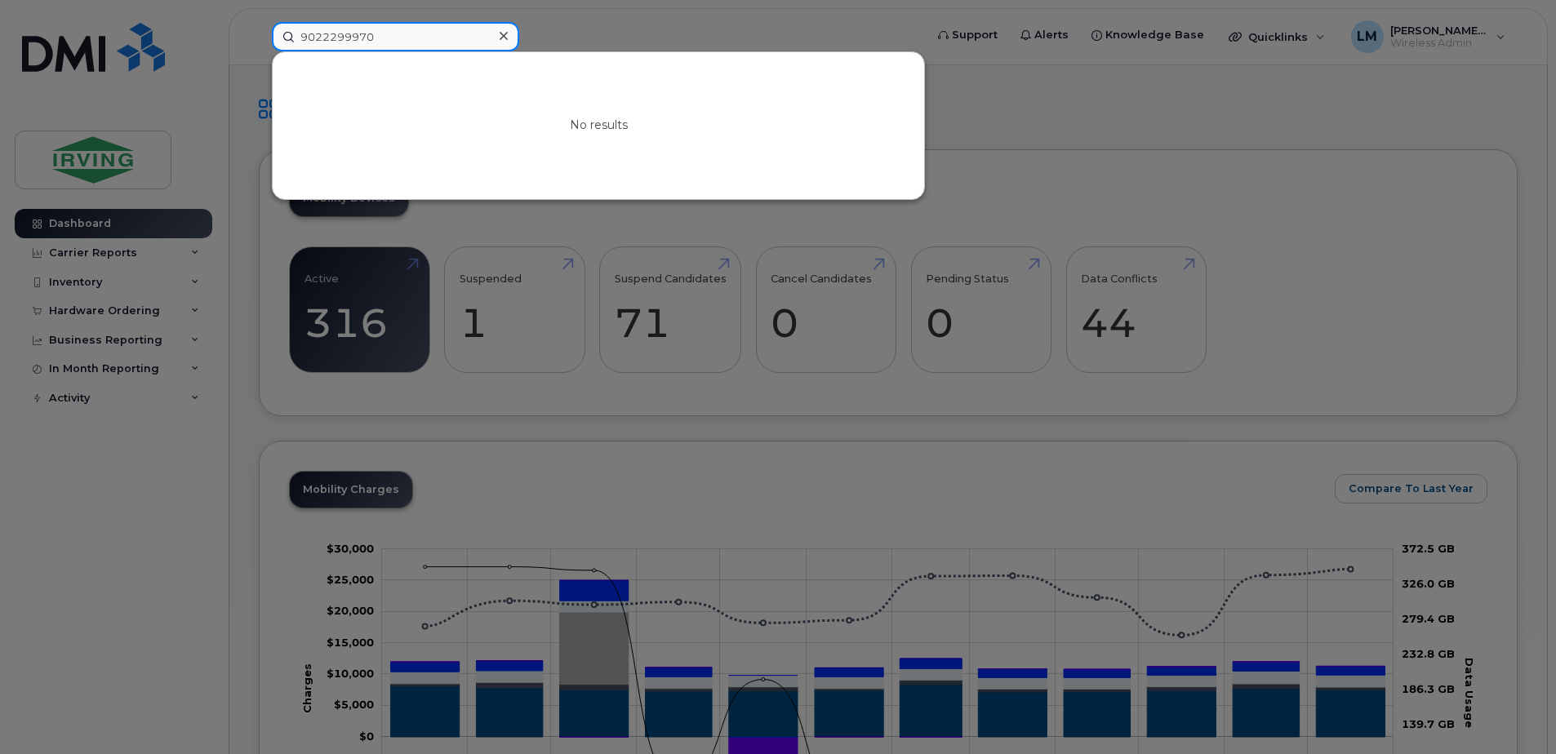
type input "9022299970"
click at [500, 32] on div at bounding box center [503, 36] width 24 height 24
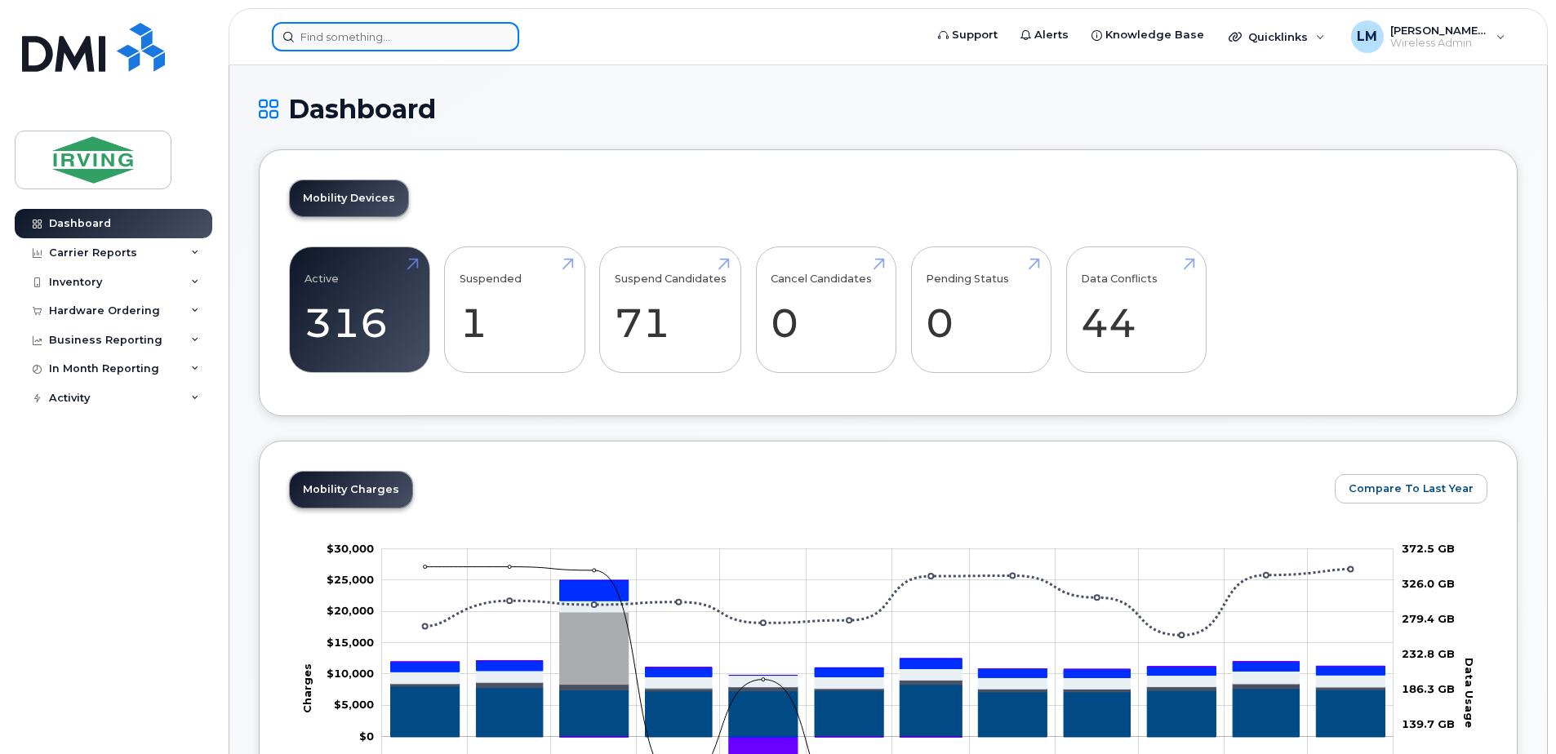
click at [324, 34] on input at bounding box center [395, 36] width 247 height 29
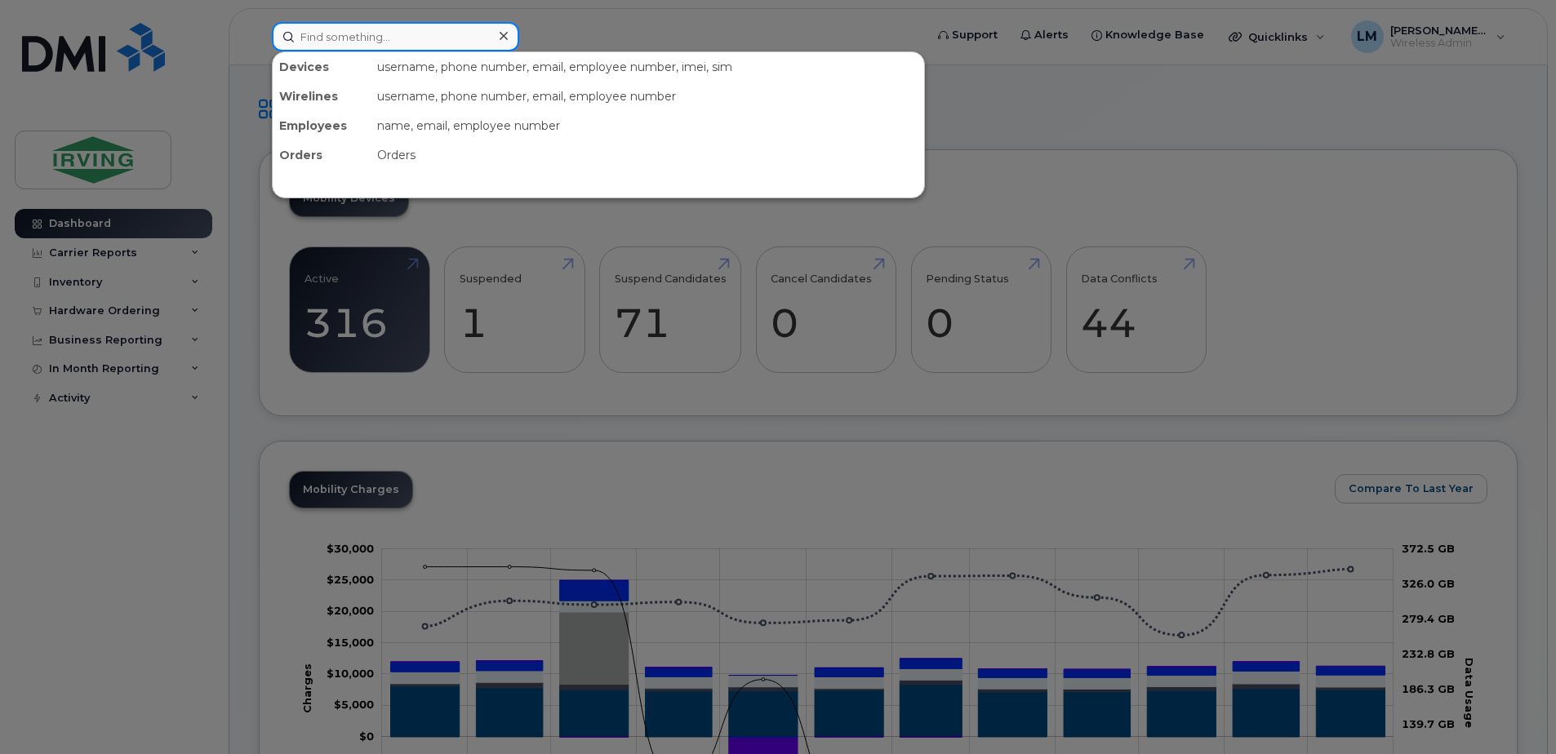
paste input "19022236736"
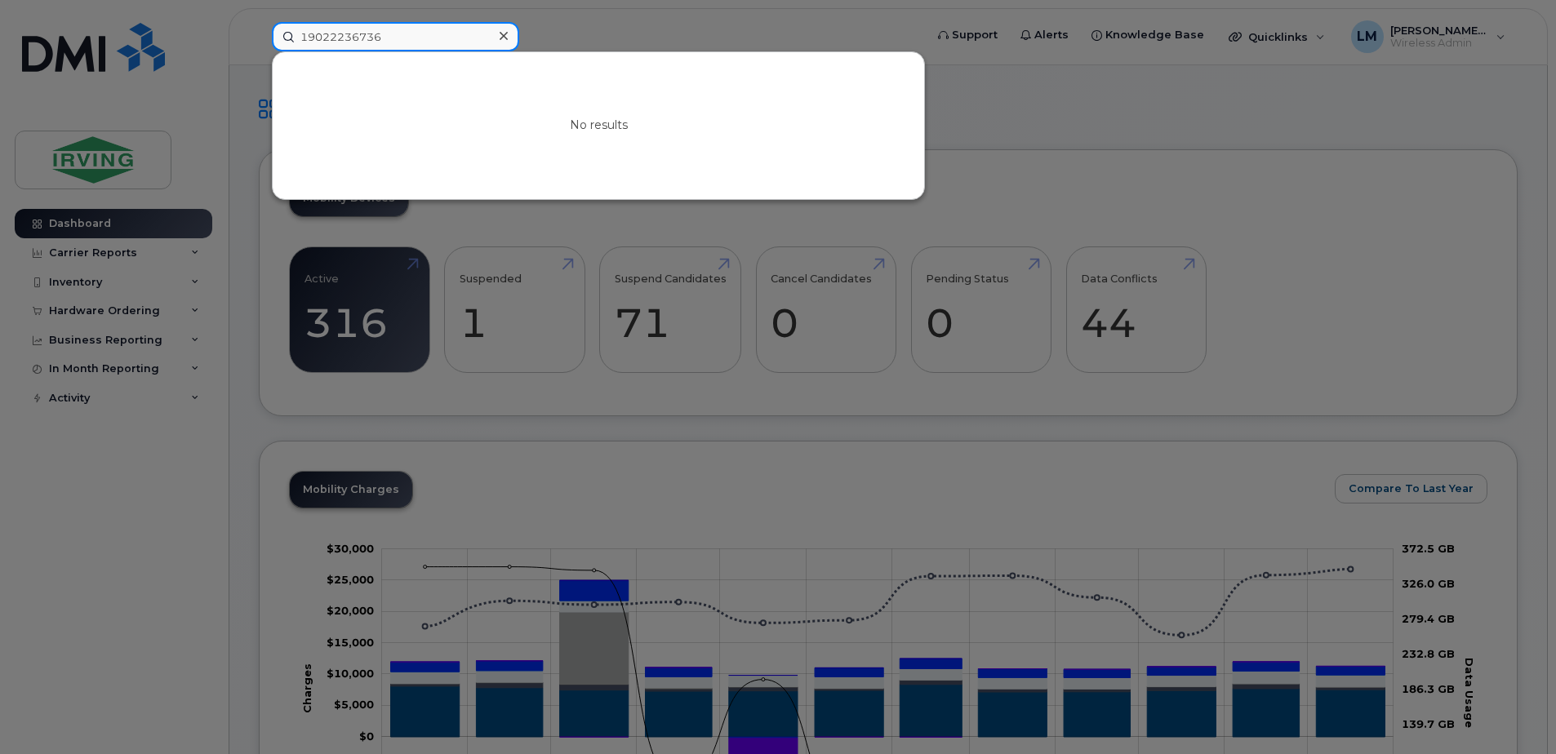
click at [304, 33] on input "19022236736" at bounding box center [395, 36] width 247 height 29
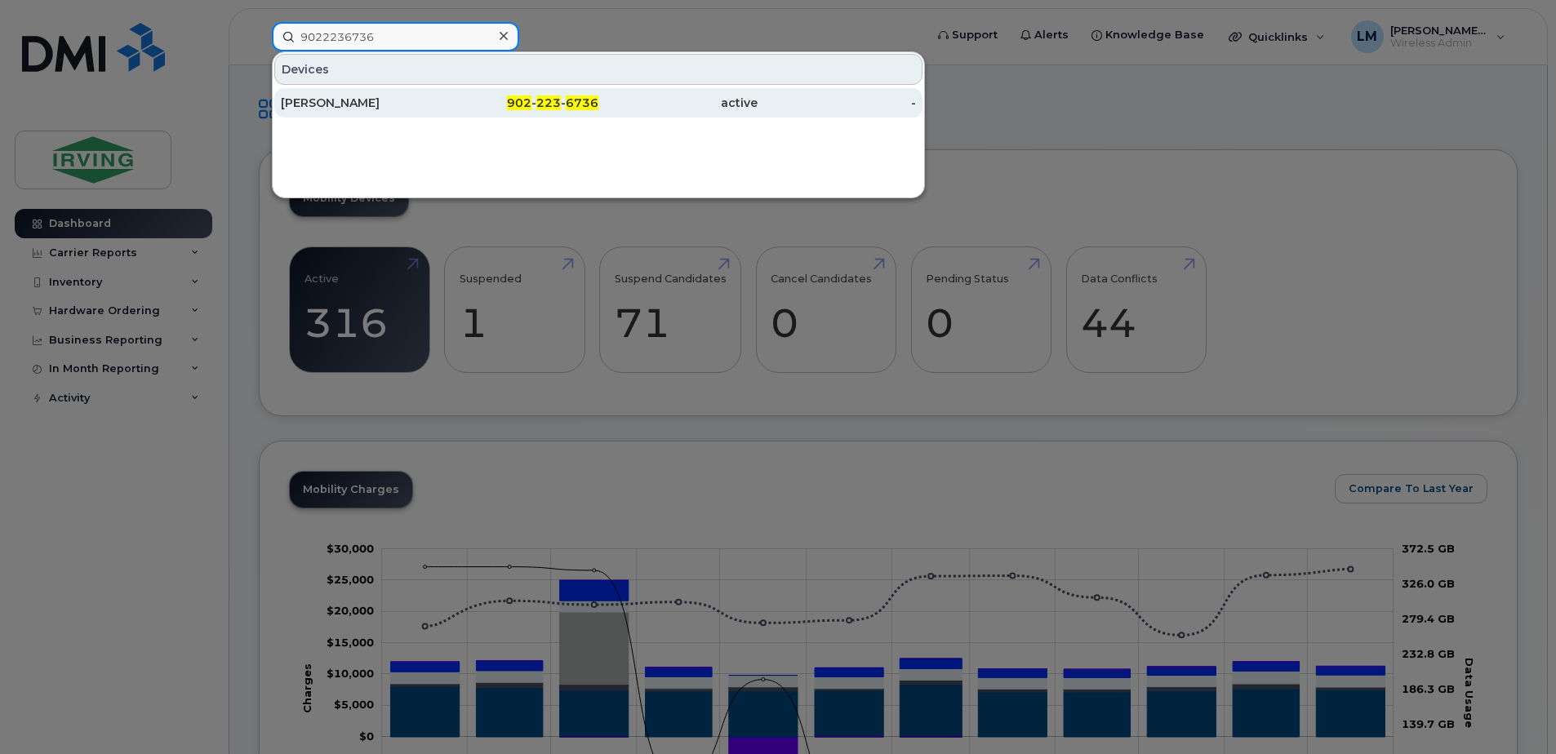
type input "9022236736"
click at [373, 109] on div "[PERSON_NAME]" at bounding box center [360, 103] width 159 height 16
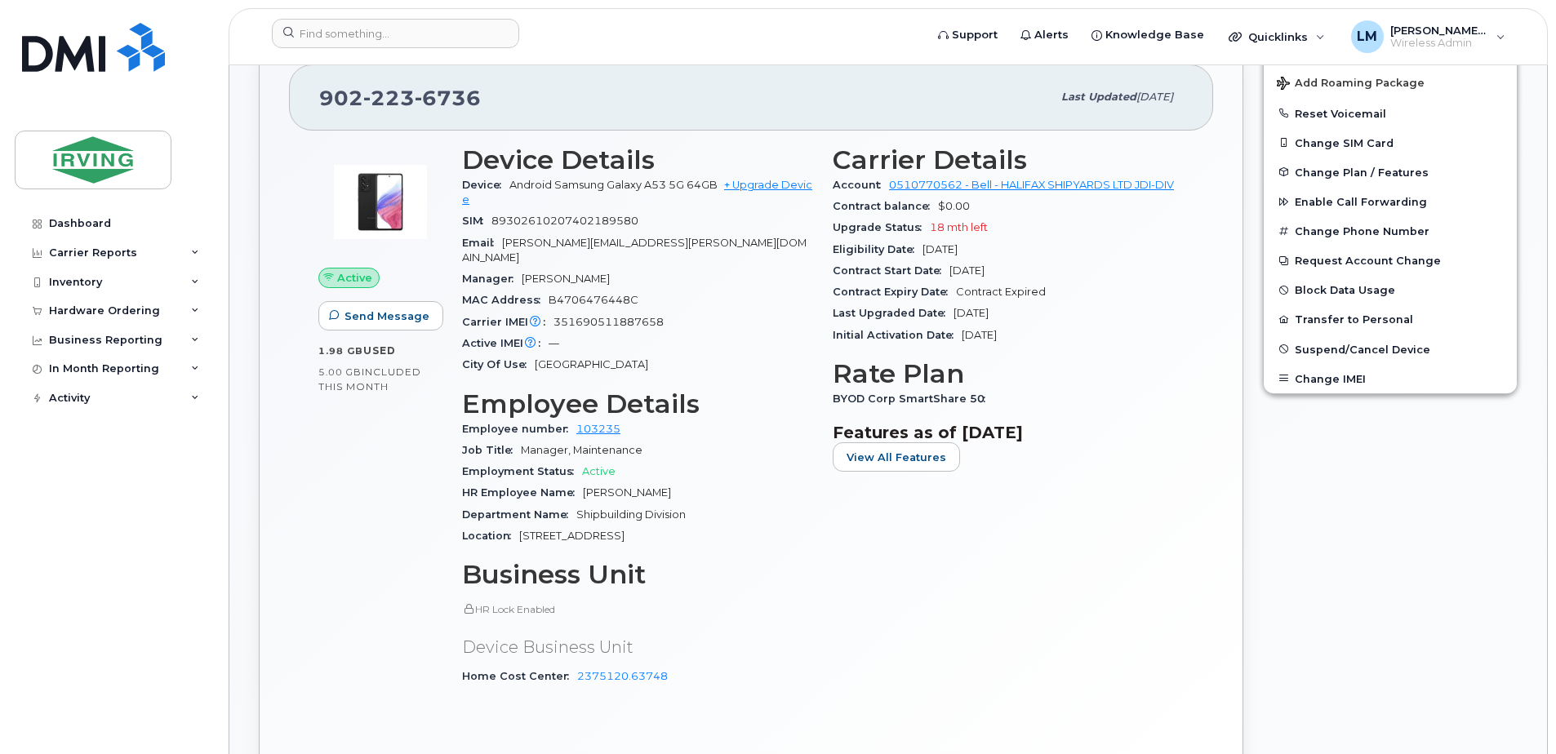
scroll to position [490, 0]
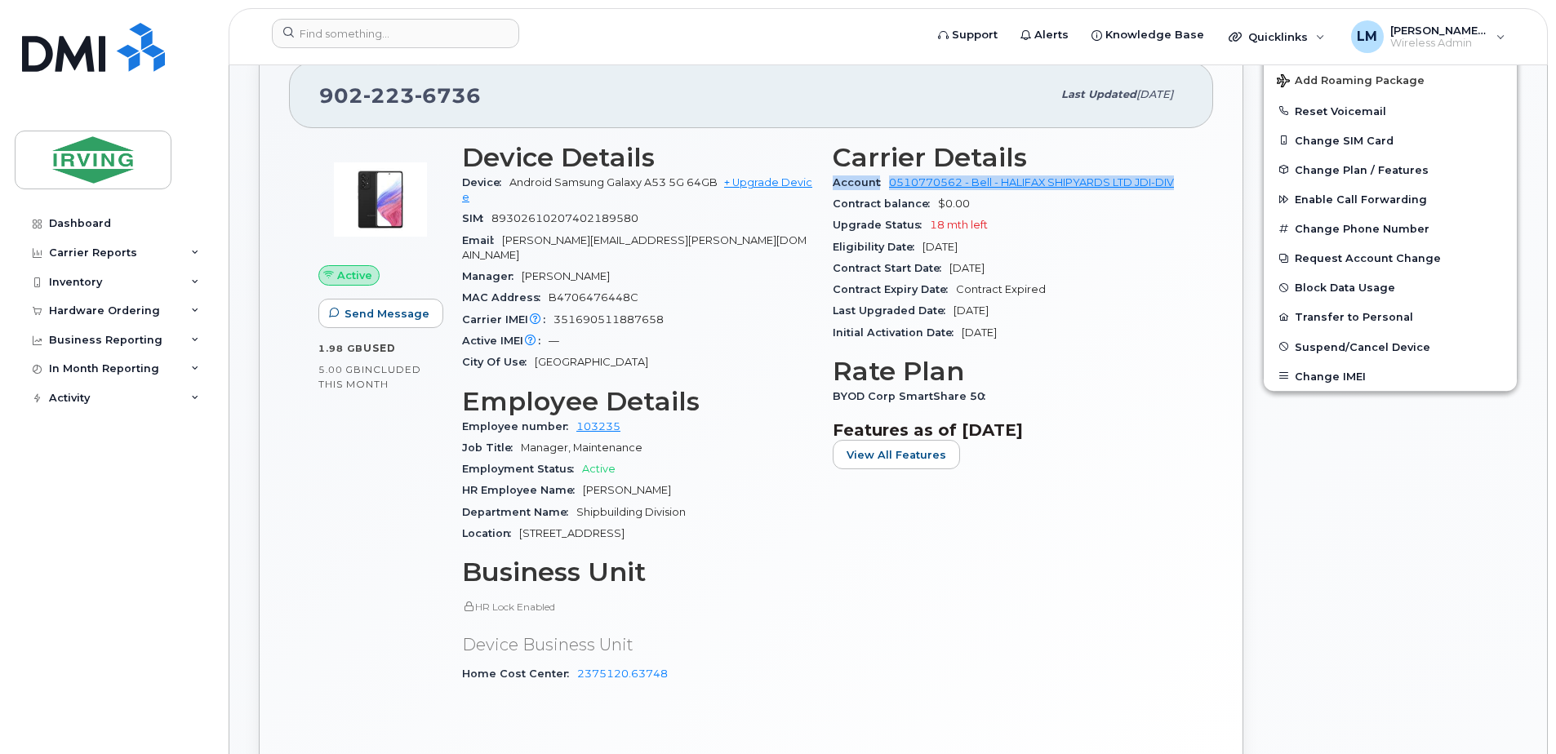
drag, startPoint x: 1200, startPoint y: 184, endPoint x: 833, endPoint y: 189, distance: 367.3
click at [833, 189] on div "Active Send Message 1.98 GB  used 5.00 GB  included this month Device Details D…" at bounding box center [751, 449] width 924 height 643
copy div "Account 0510770562 - Bell - HALIFAX SHIPYARDS LTD JDI-DIV"
